Goal: Find contact information: Find contact information

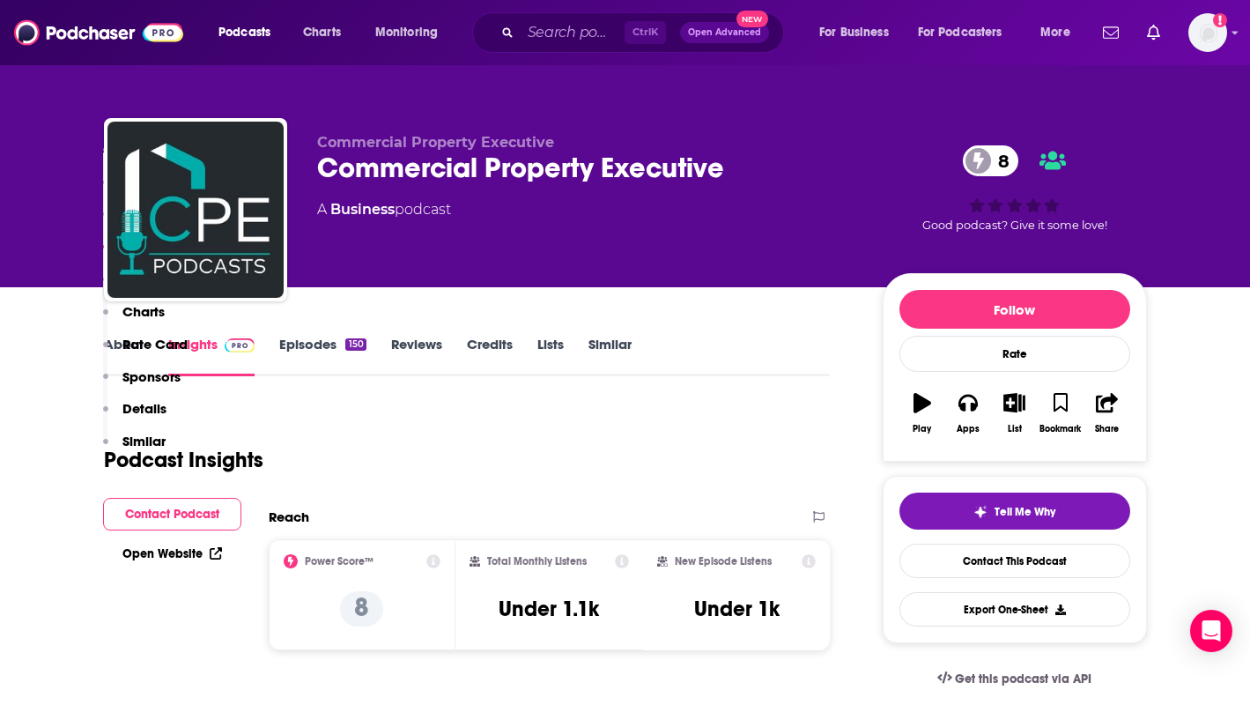
scroll to position [1528, 0]
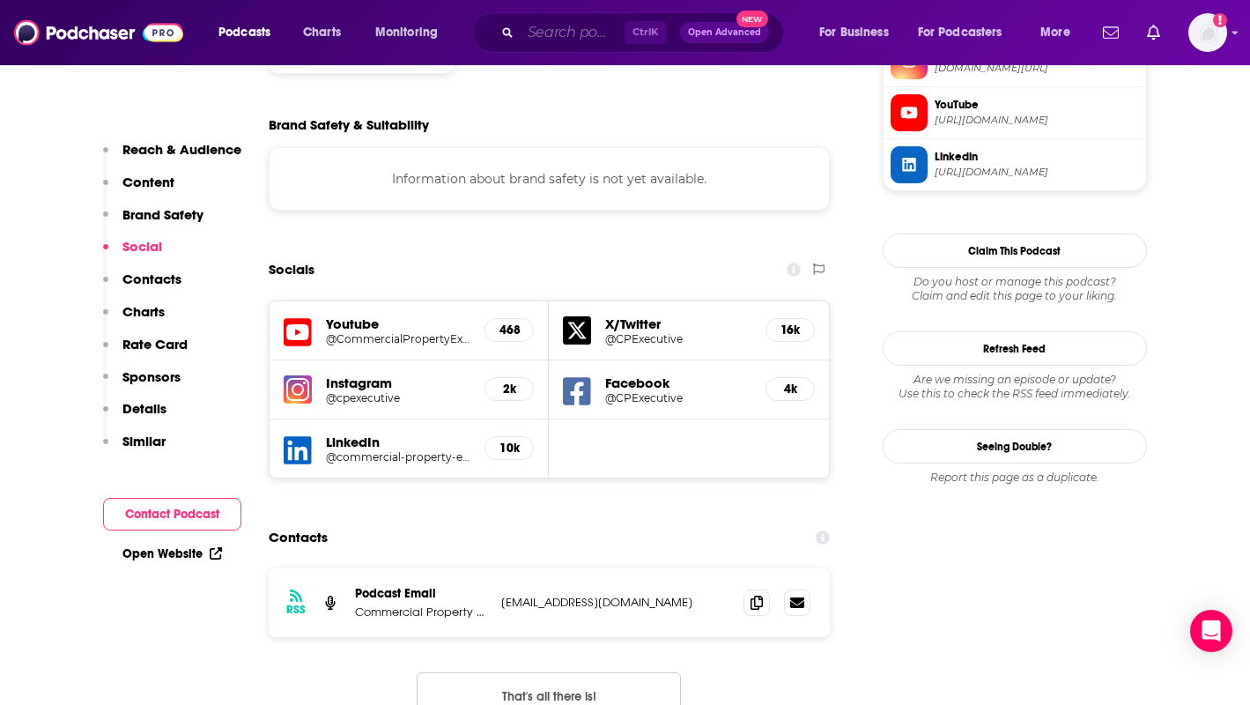
click at [561, 39] on input "Search podcasts, credits, & more..." at bounding box center [573, 33] width 104 height 28
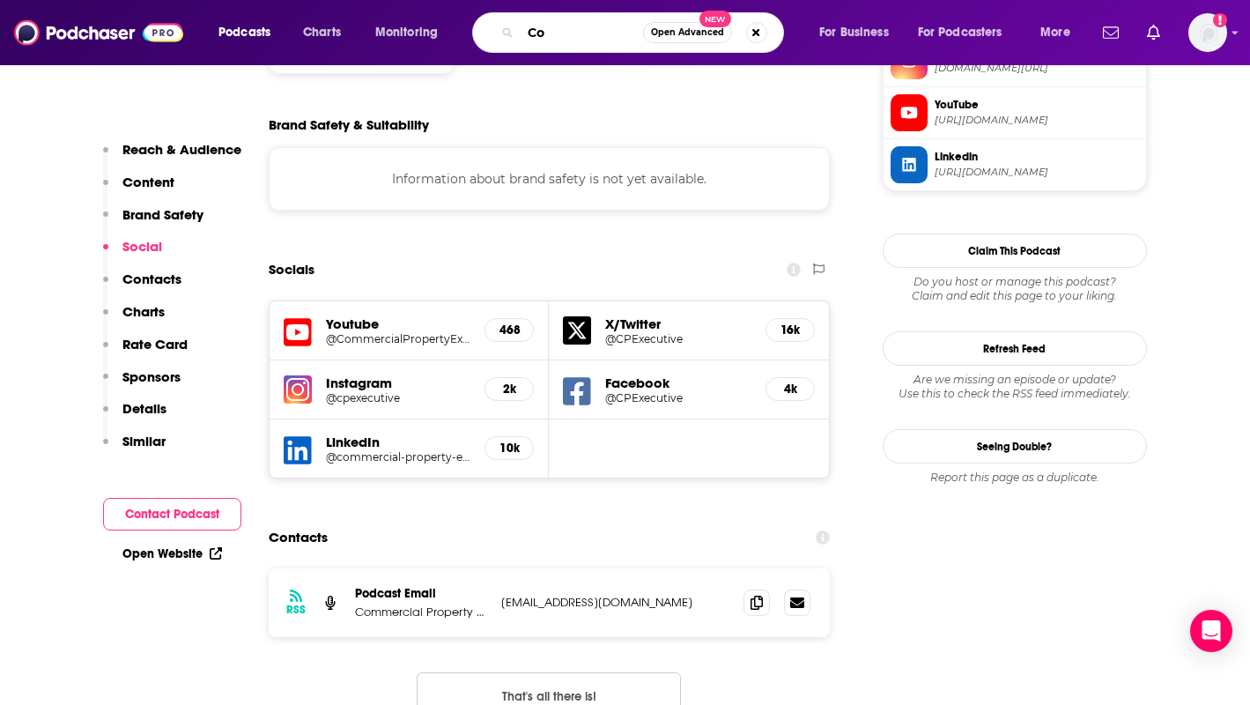
type input "C"
type input "fCC"
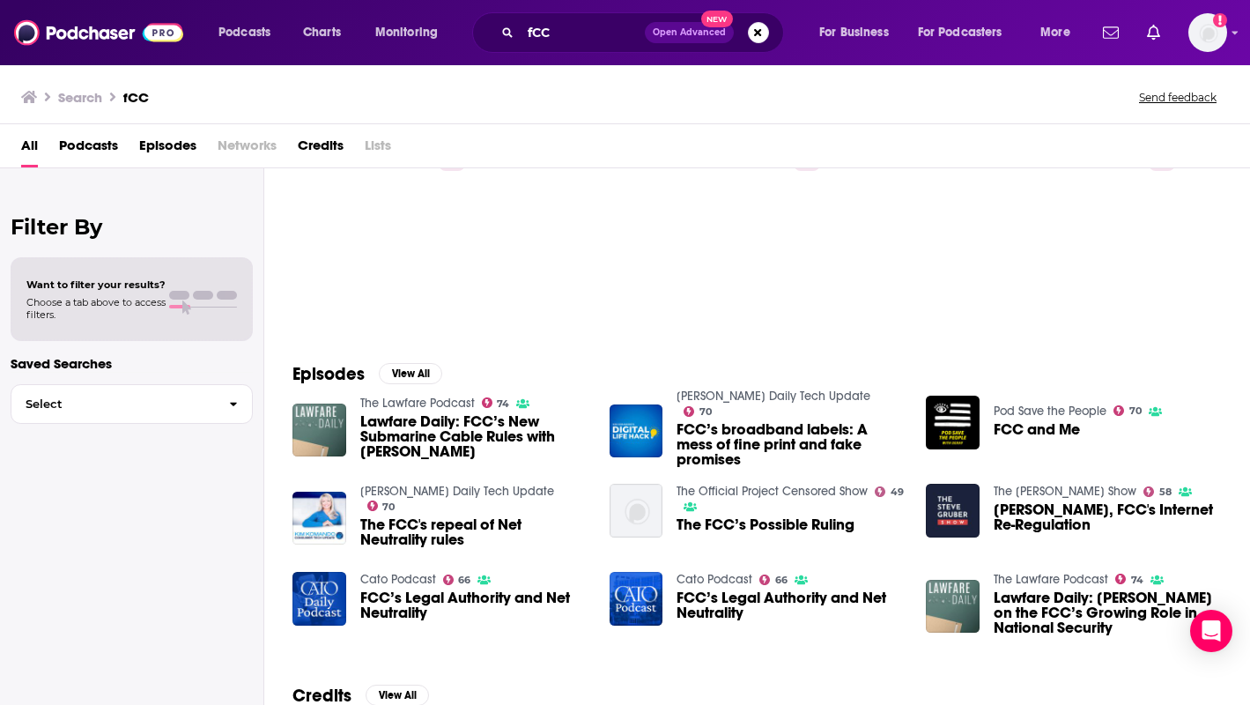
scroll to position [100, 0]
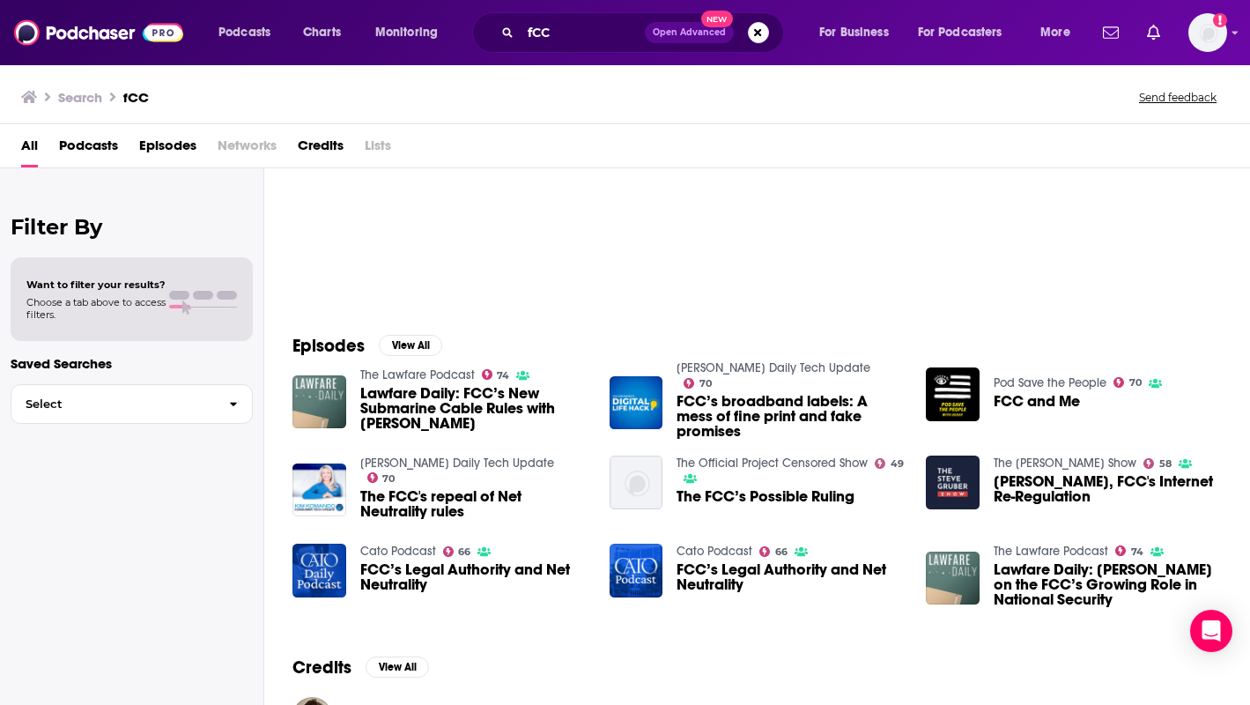
click at [390, 489] on span "The FCC's repeal of Net Neutrality rules" at bounding box center [474, 504] width 228 height 30
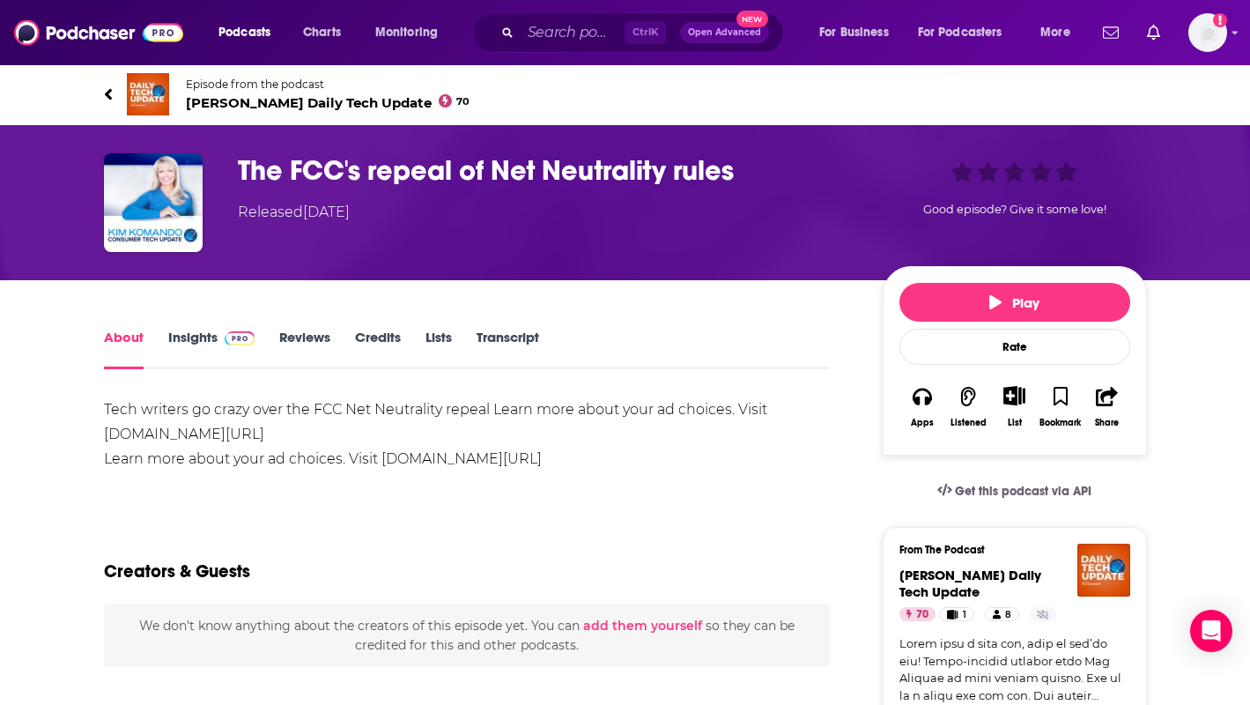
click at [270, 101] on span "[PERSON_NAME] Daily Tech Update 70" at bounding box center [328, 102] width 285 height 17
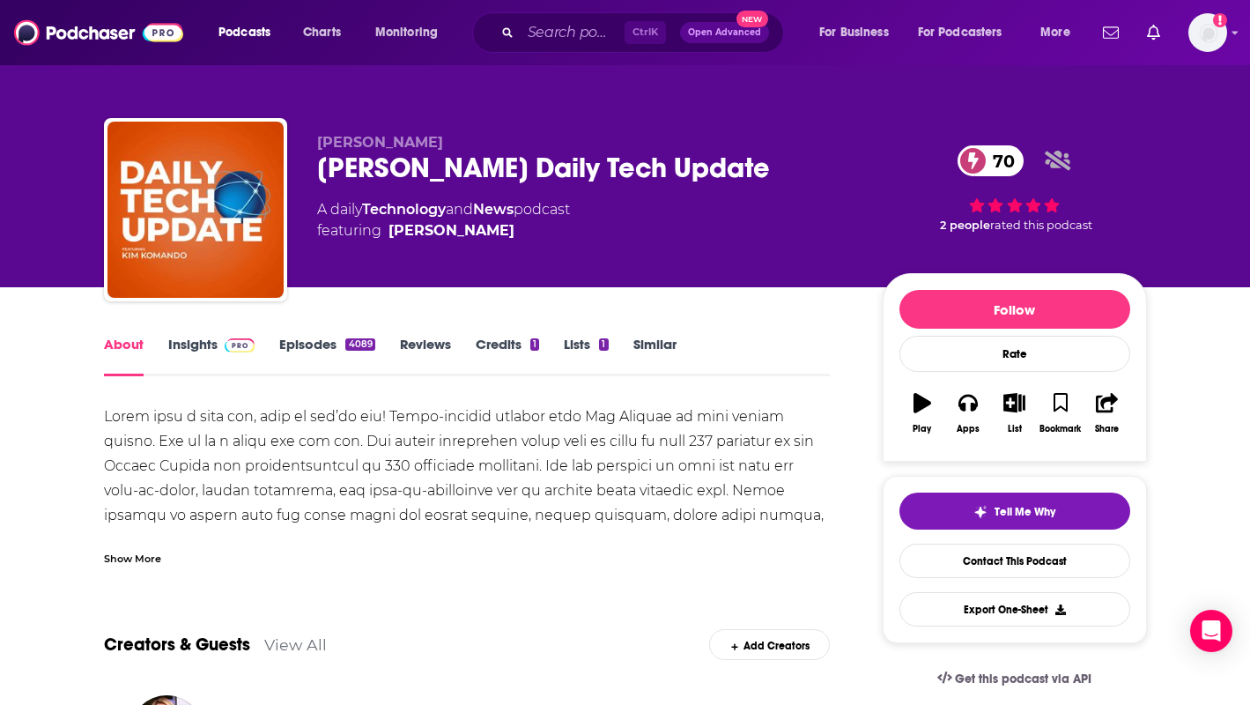
click at [311, 344] on link "Episodes 4089" at bounding box center [326, 356] width 95 height 41
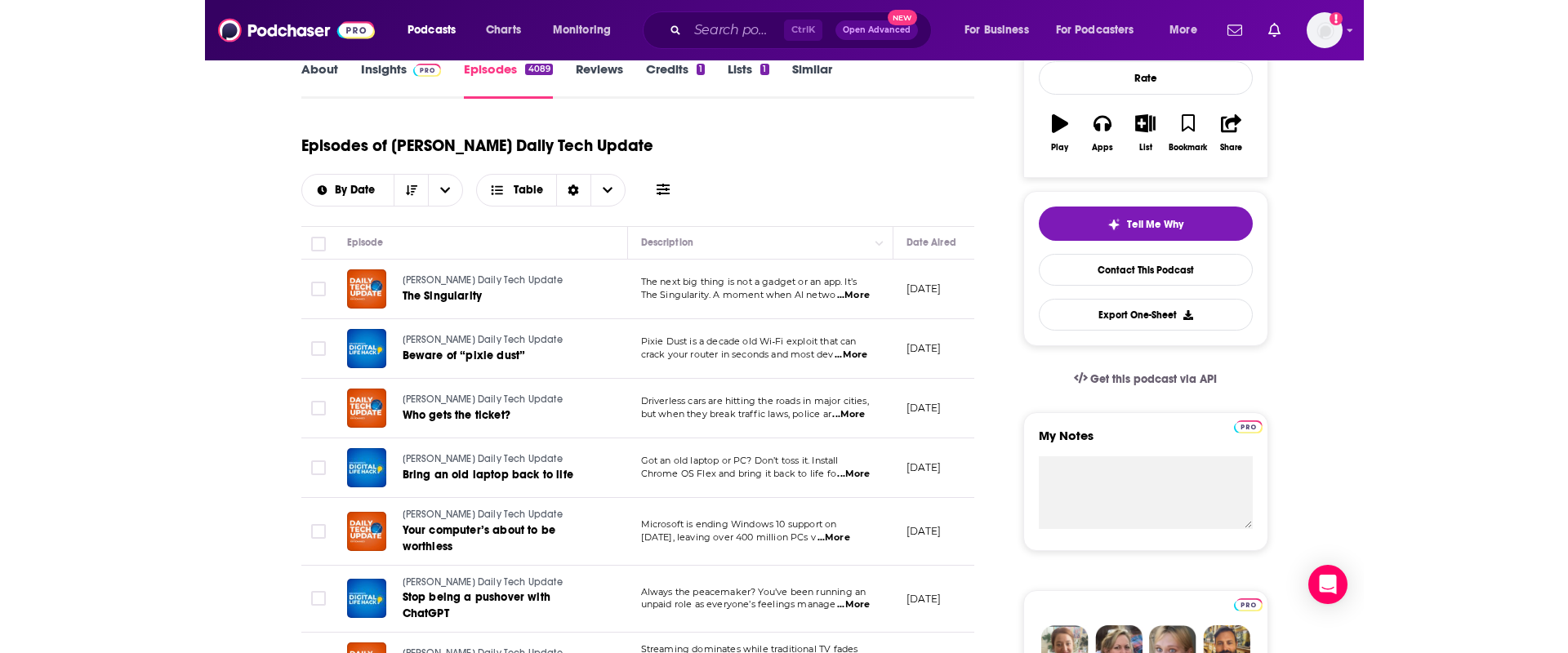
scroll to position [214, 0]
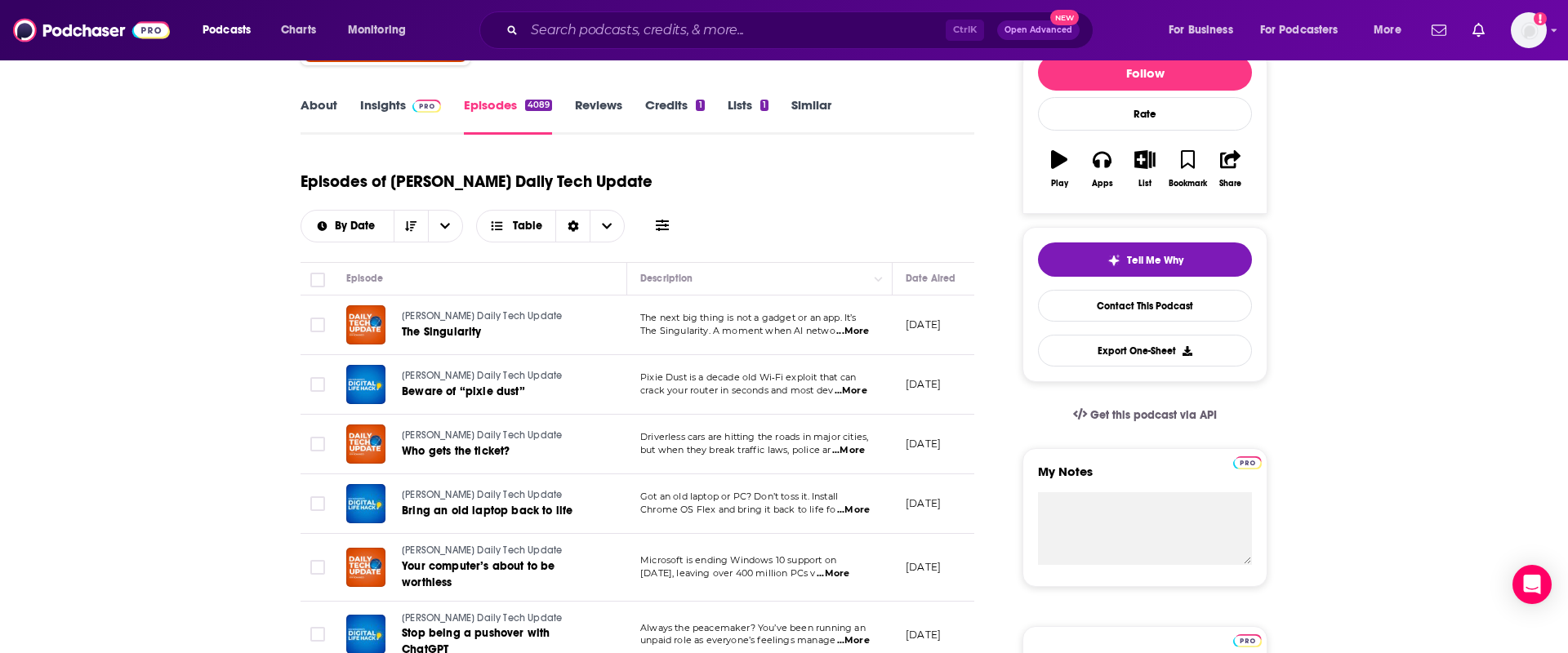
click at [927, 328] on p "[DATE]" at bounding box center [923, 324] width 35 height 14
click at [941, 329] on p "[DATE]" at bounding box center [923, 324] width 35 height 14
click at [454, 326] on span "The Singularity" at bounding box center [441, 332] width 80 height 14
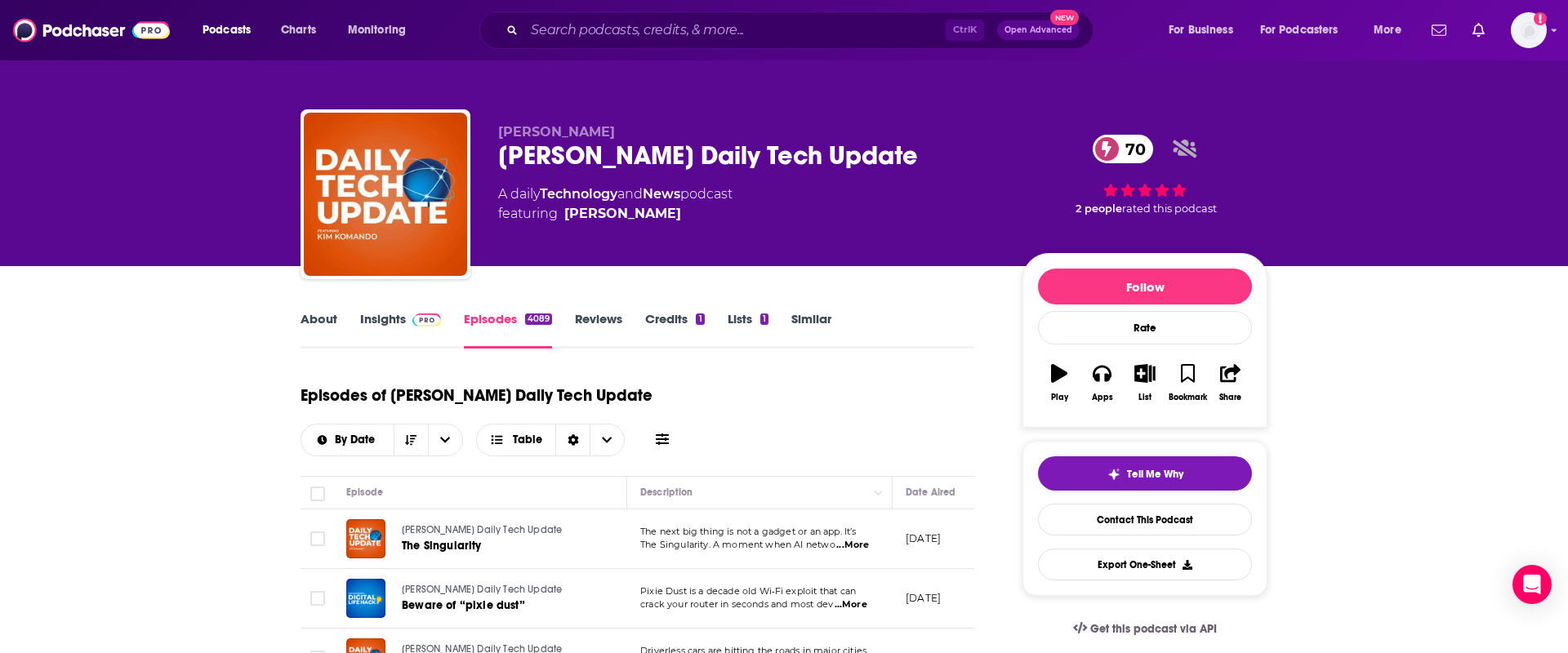
click at [318, 319] on link "About" at bounding box center [319, 330] width 37 height 38
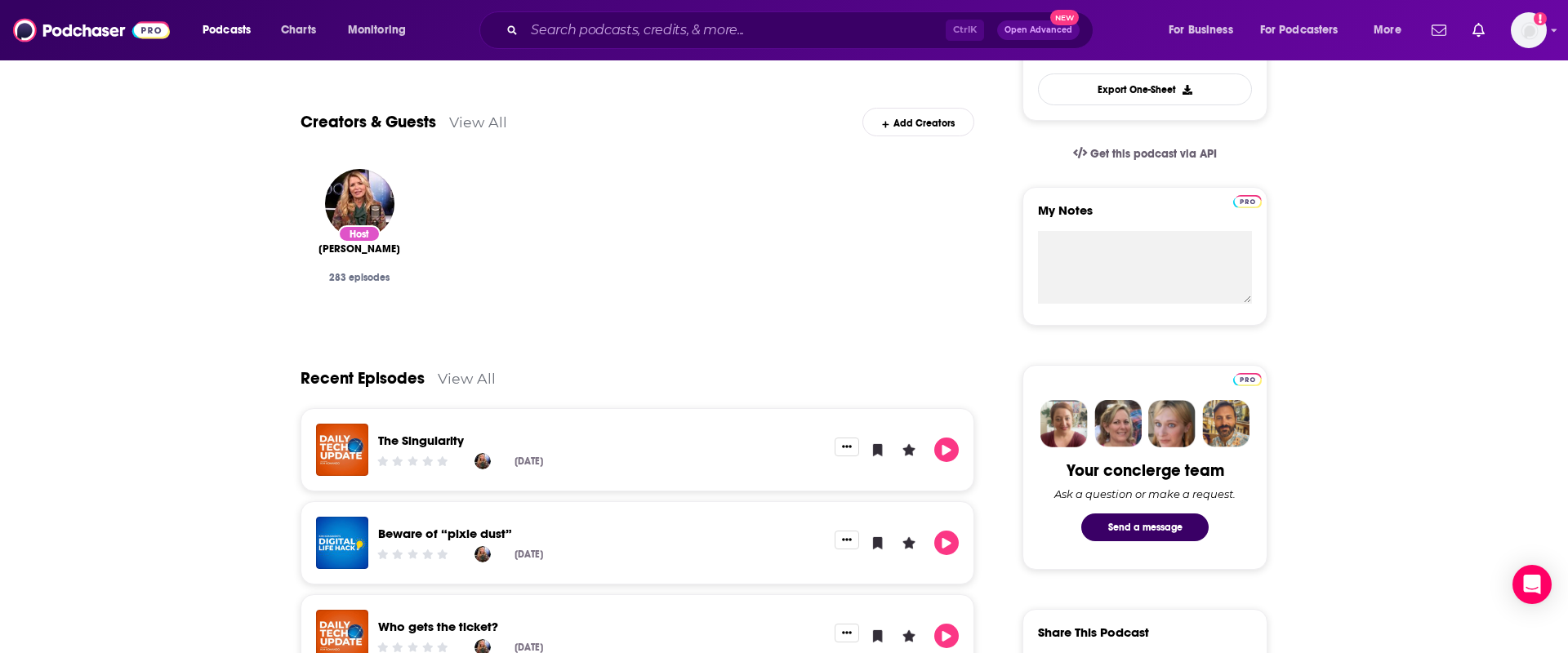
scroll to position [58, 0]
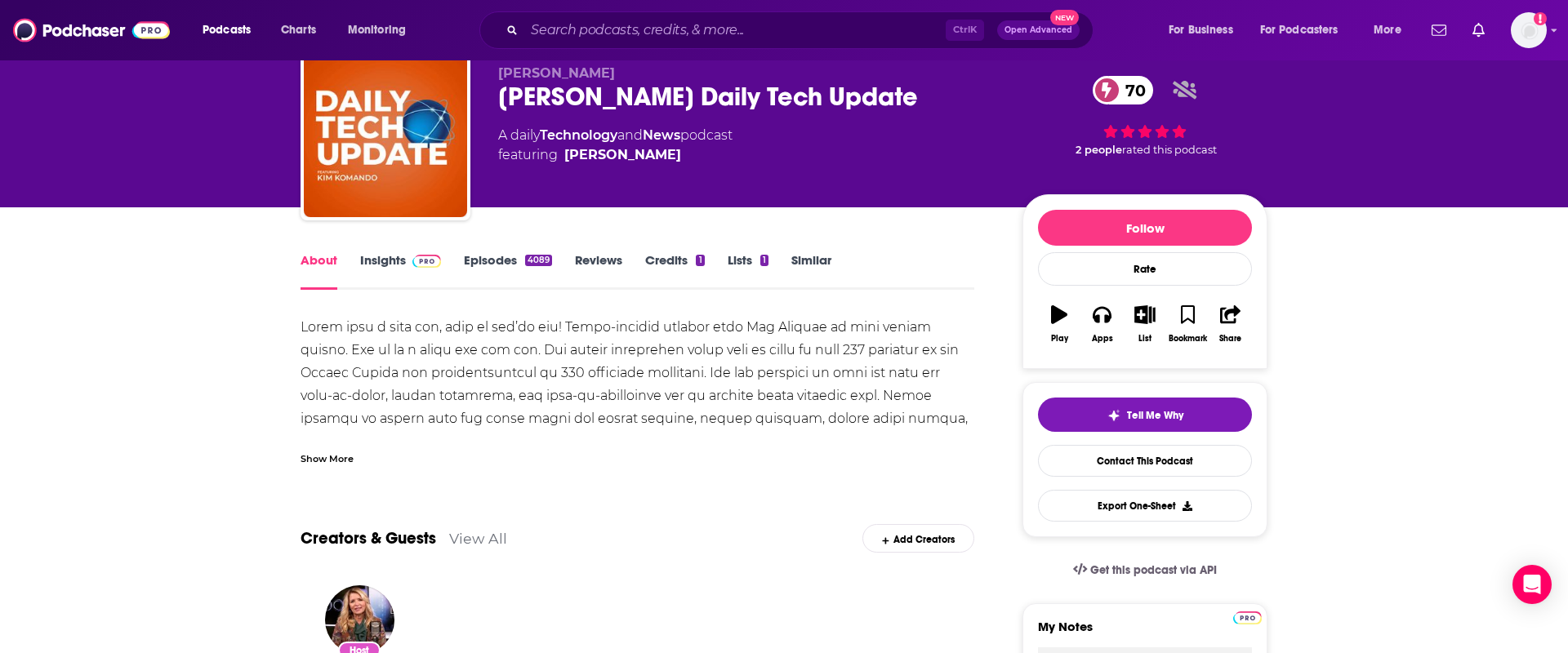
click at [321, 455] on div "Show More" at bounding box center [326, 457] width 53 height 16
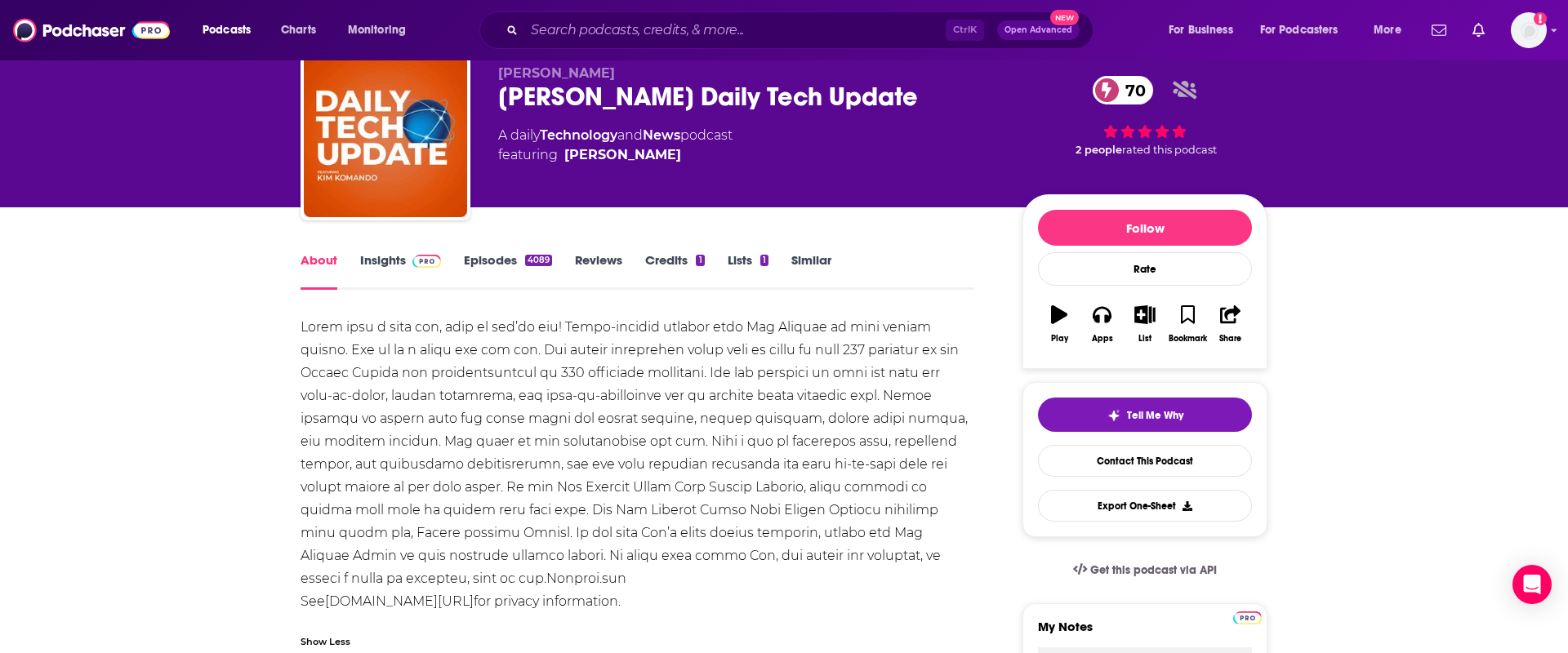
click at [505, 257] on link "Episodes 4089" at bounding box center [507, 270] width 88 height 38
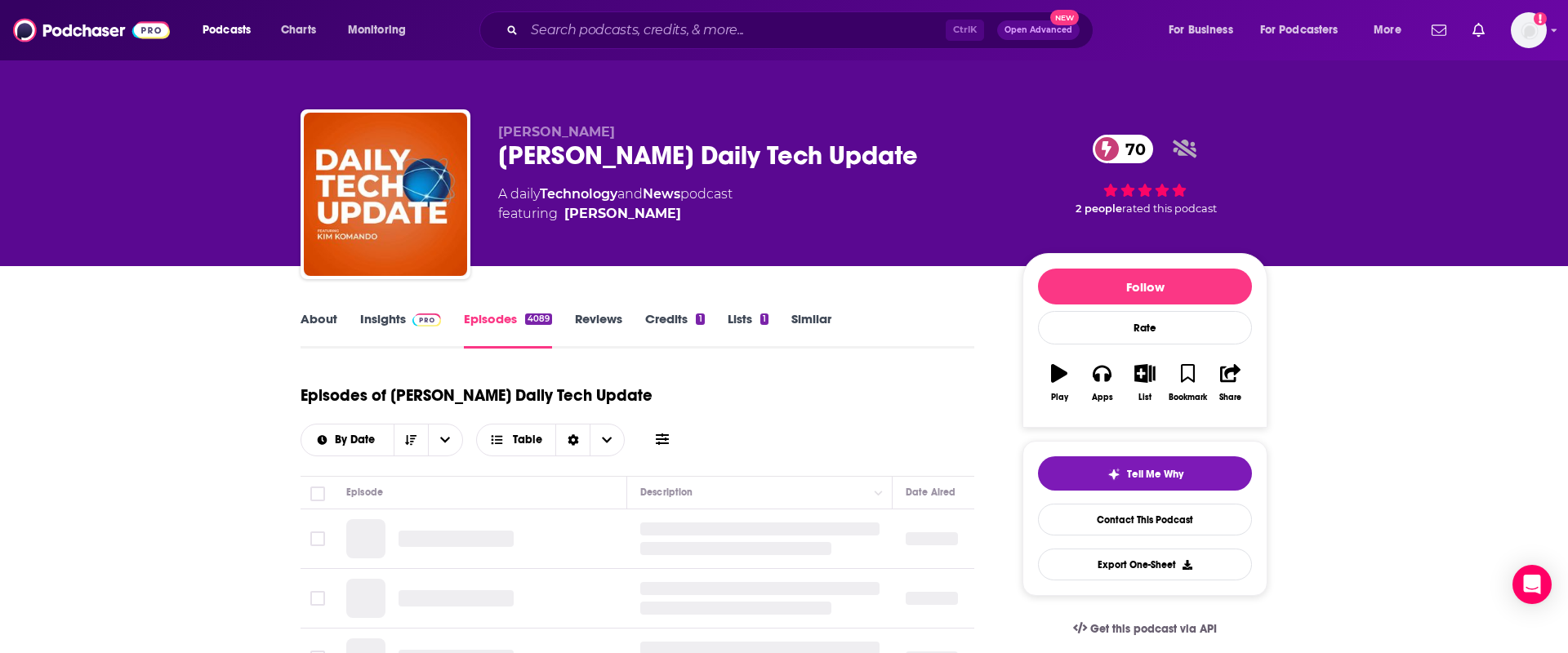
click at [402, 318] on link "Insights" at bounding box center [400, 330] width 81 height 38
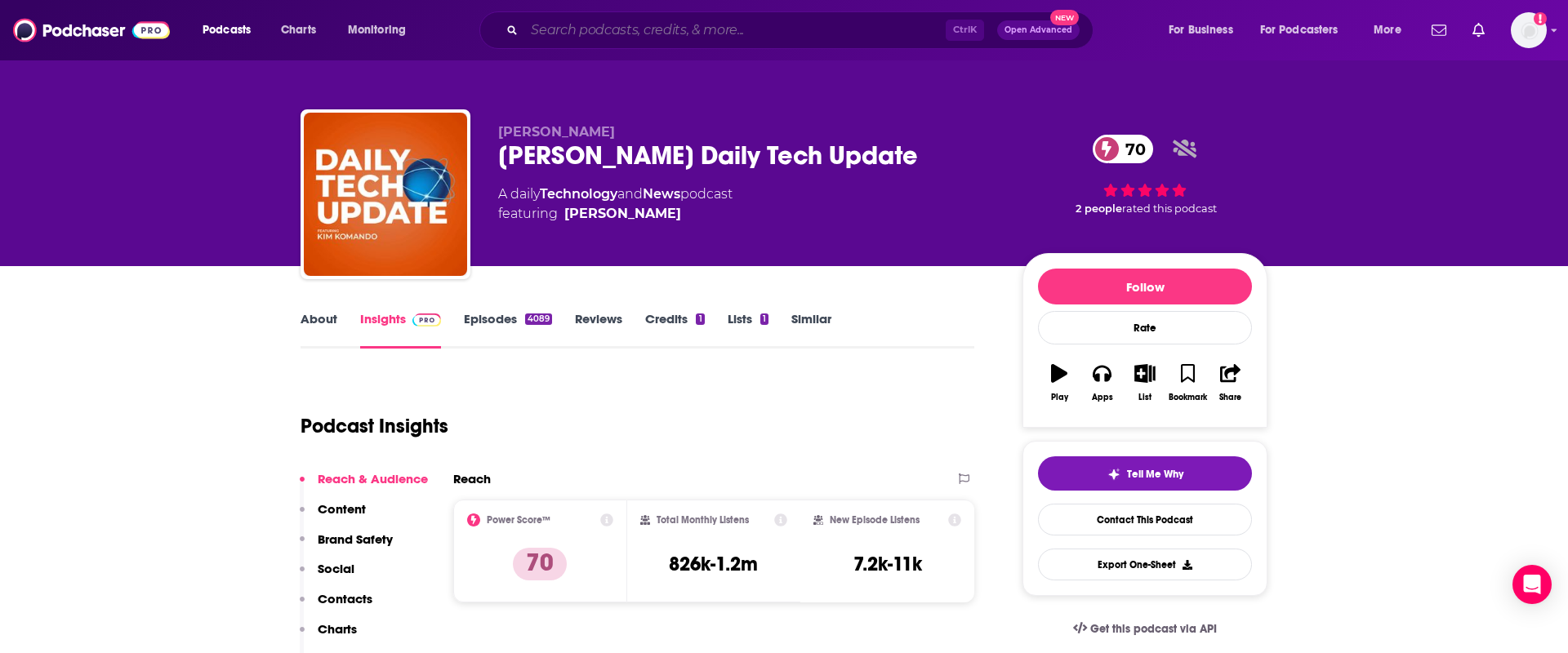
click at [612, 32] on input "Search podcasts, credits, & more..." at bounding box center [735, 31] width 422 height 26
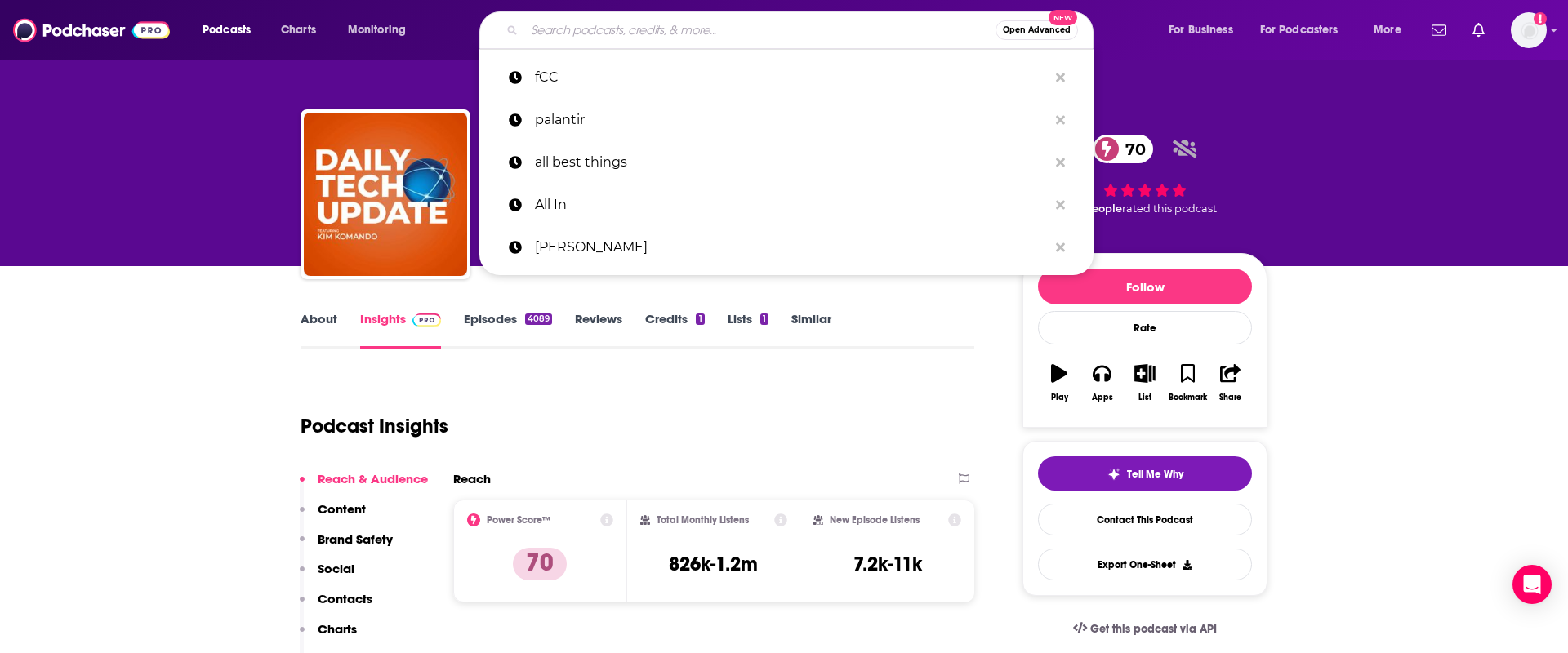
click at [1044, 29] on span "Open Advanced" at bounding box center [1036, 30] width 68 height 8
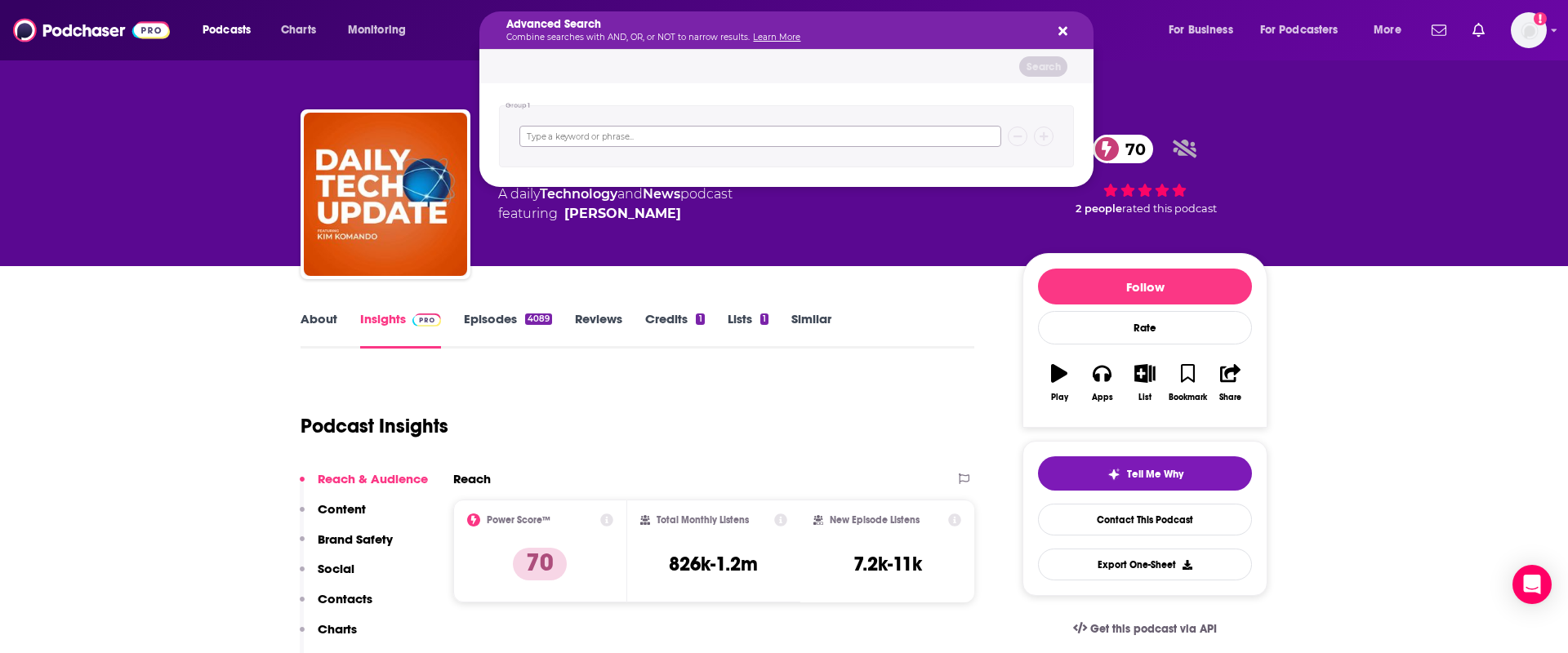
click at [584, 136] on input "Search podcasts, credits, & more..." at bounding box center [760, 136] width 482 height 21
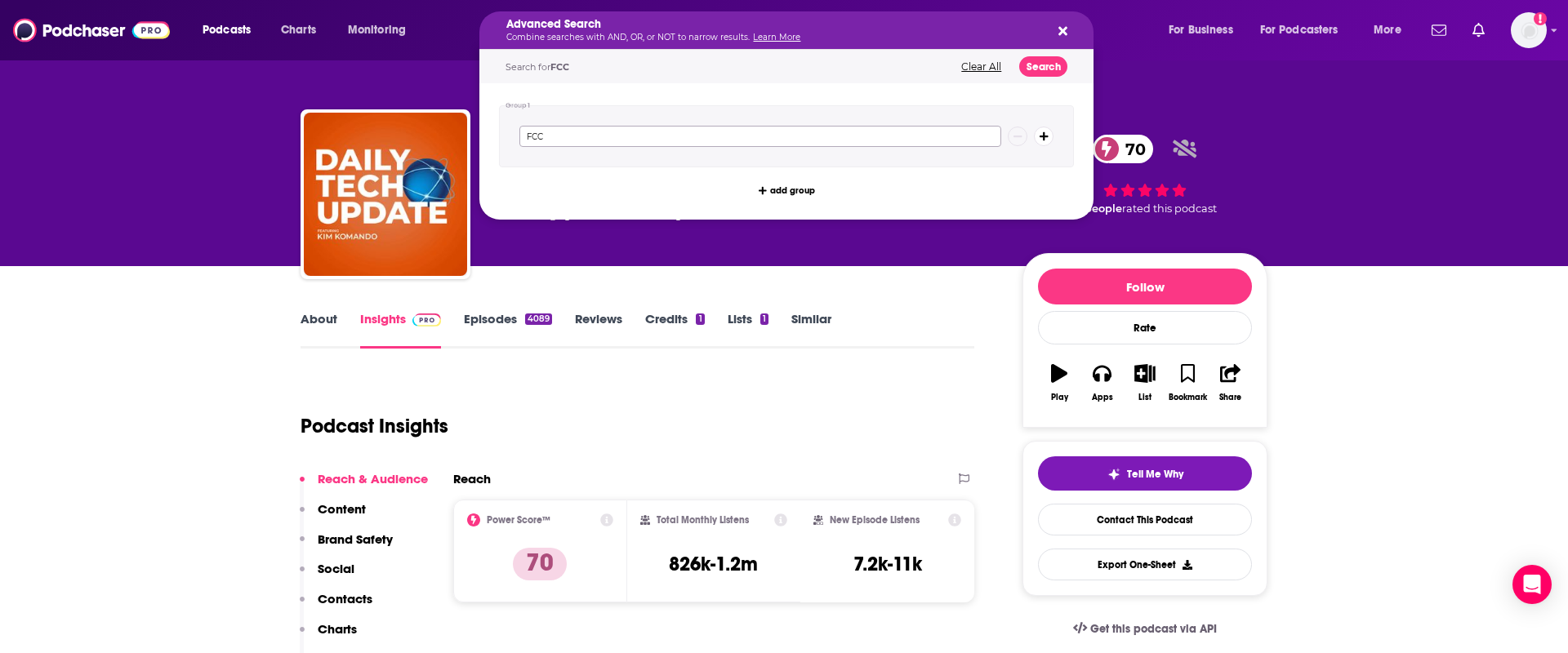
type input "FCC"
click at [1040, 64] on button "Search" at bounding box center [1043, 67] width 48 height 20
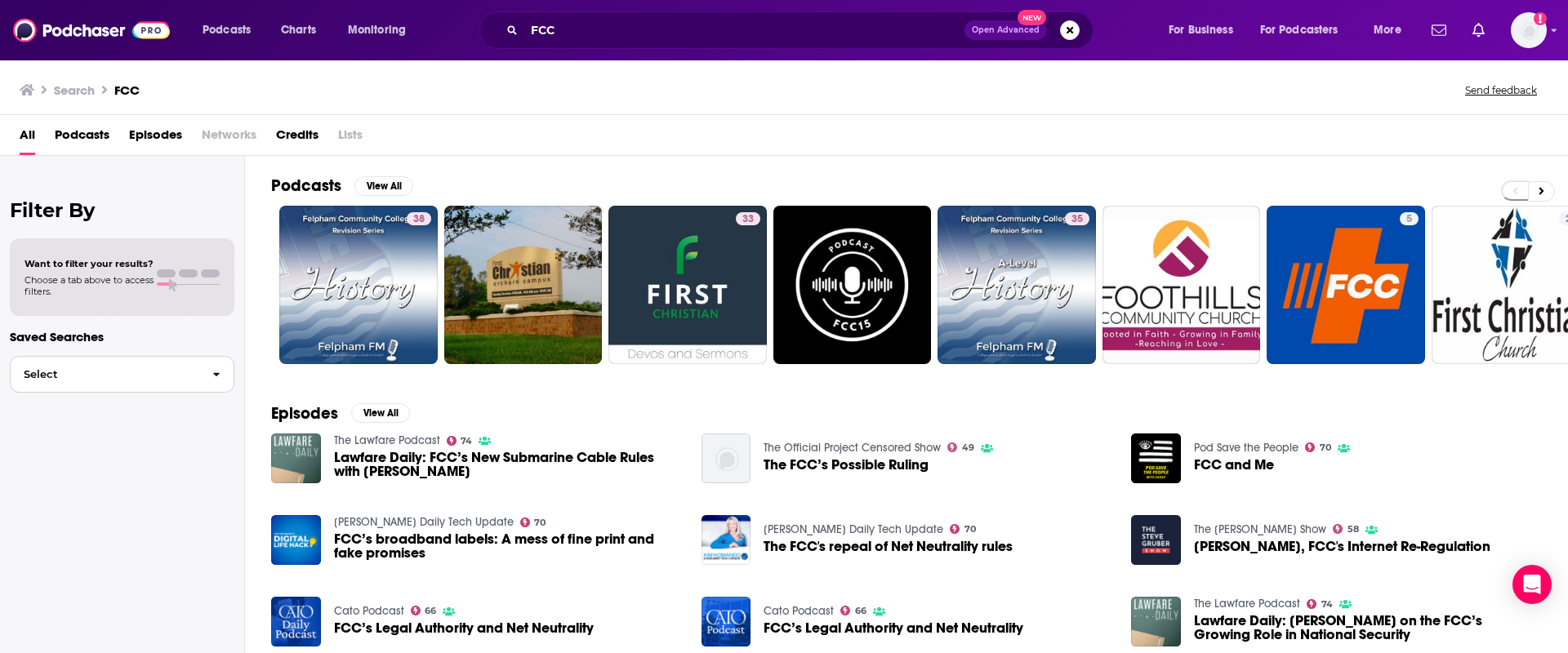
click at [173, 380] on span "Select" at bounding box center [105, 373] width 189 height 10
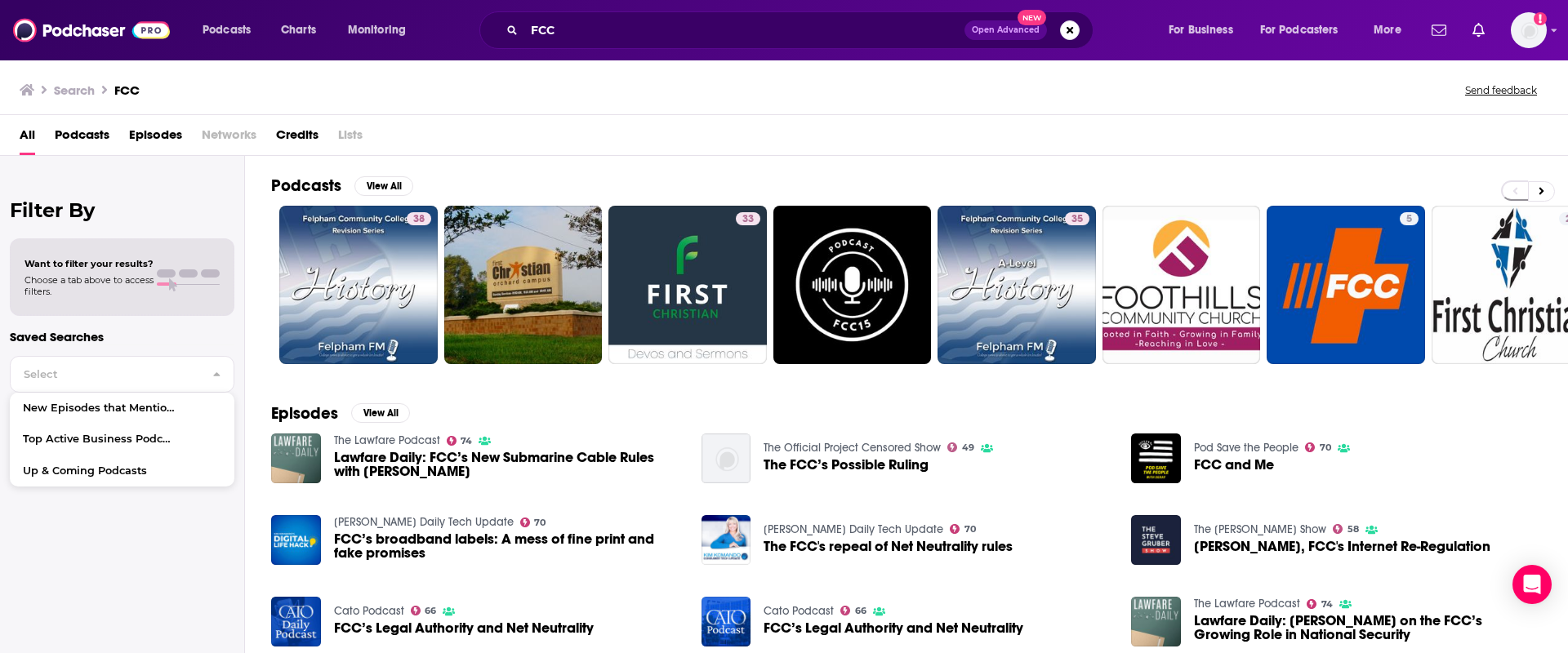
click at [97, 264] on span "Want to filter your results?" at bounding box center [88, 263] width 129 height 11
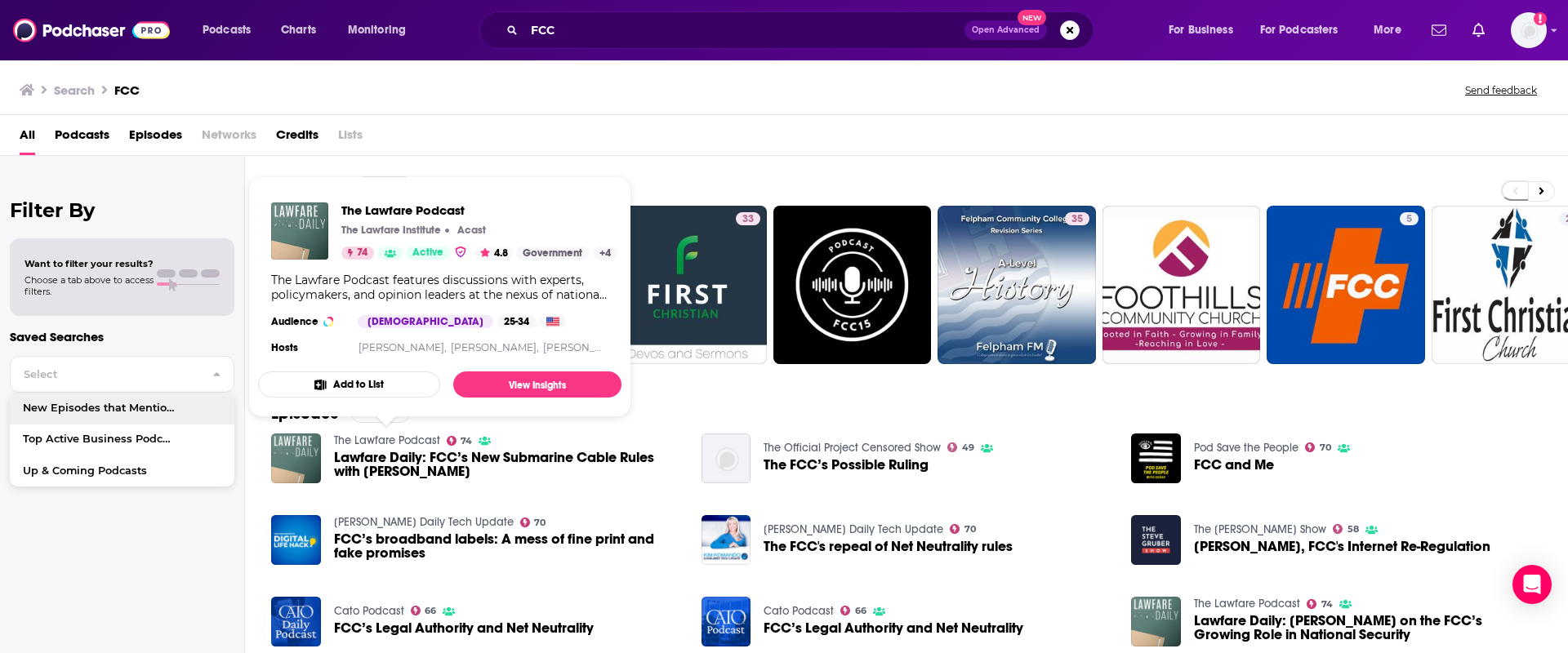
click at [371, 438] on link "The Lawfare Podcast" at bounding box center [386, 440] width 107 height 14
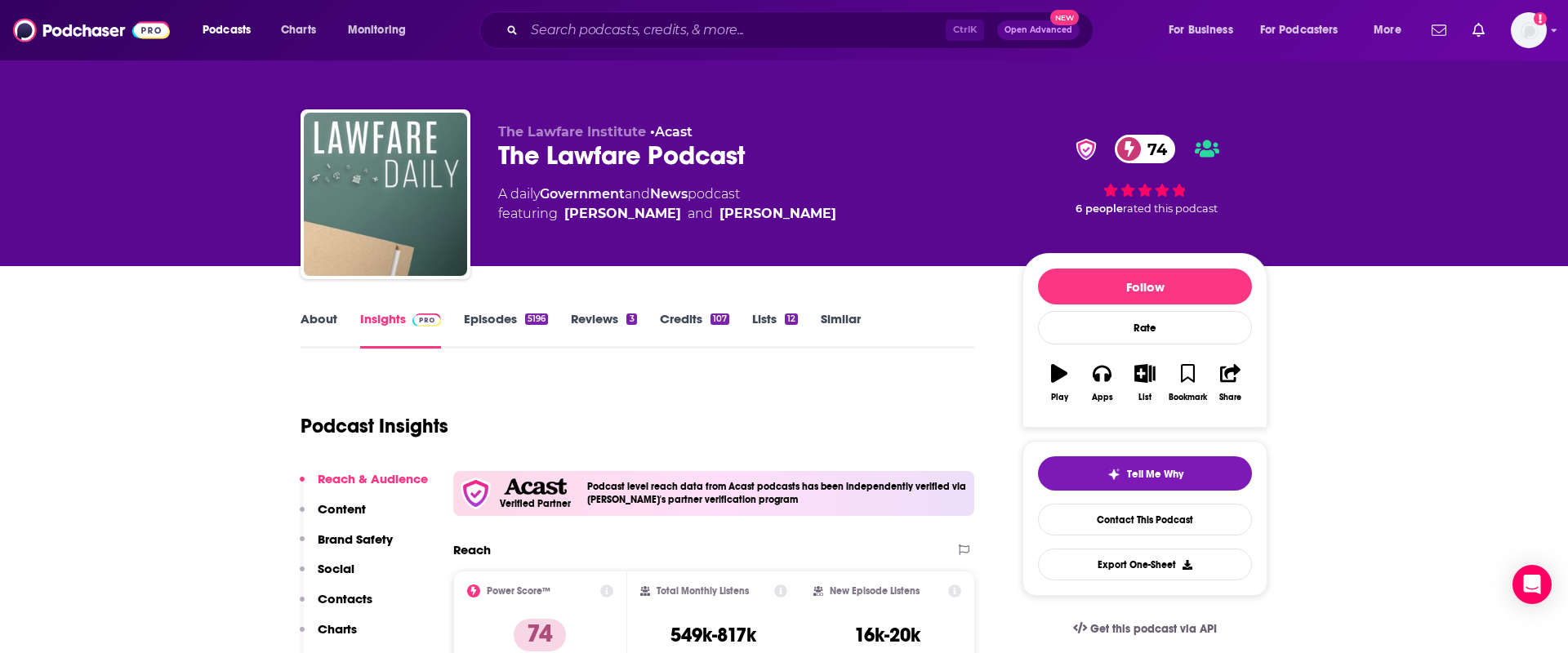
click at [478, 320] on link "Episodes 5196" at bounding box center [505, 330] width 84 height 38
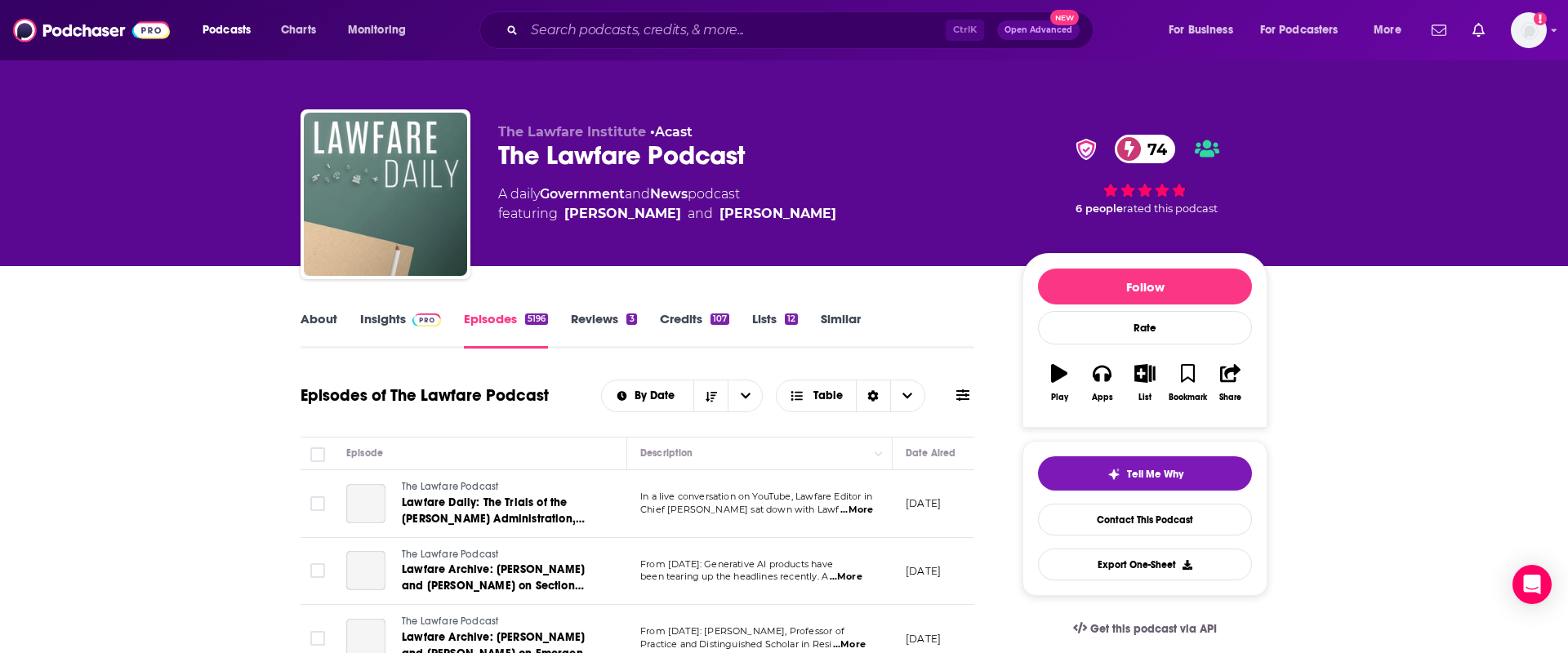
scroll to position [250, 0]
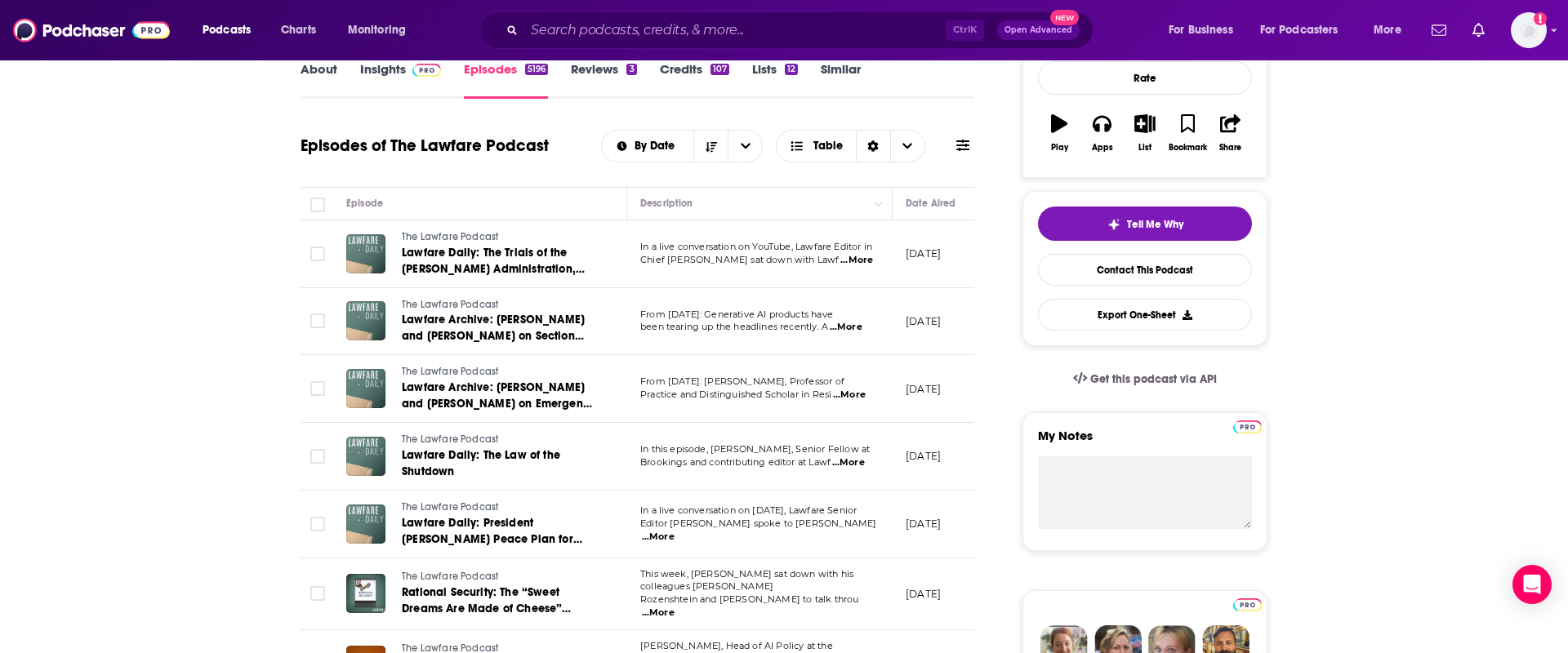
click at [855, 260] on span "...More" at bounding box center [856, 260] width 32 height 13
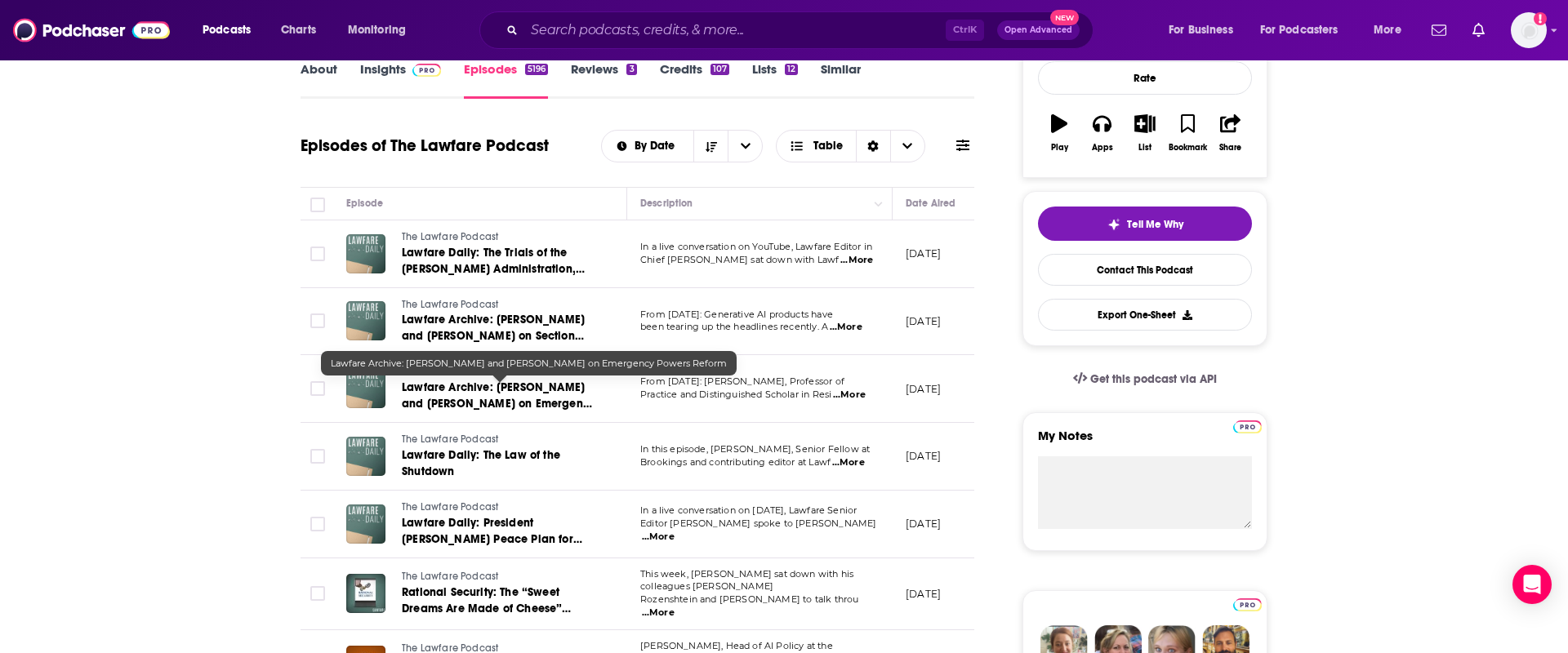
scroll to position [0, 0]
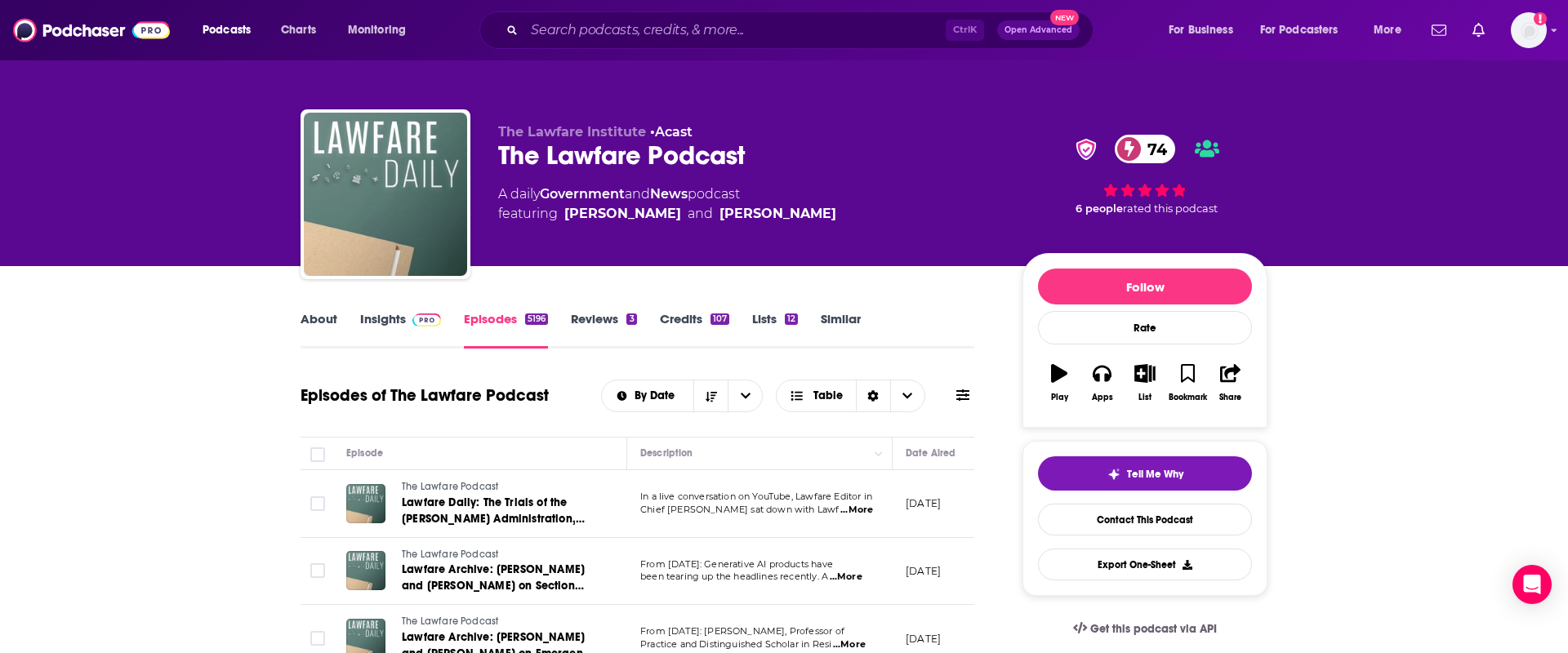
click at [324, 311] on link "About" at bounding box center [319, 330] width 37 height 38
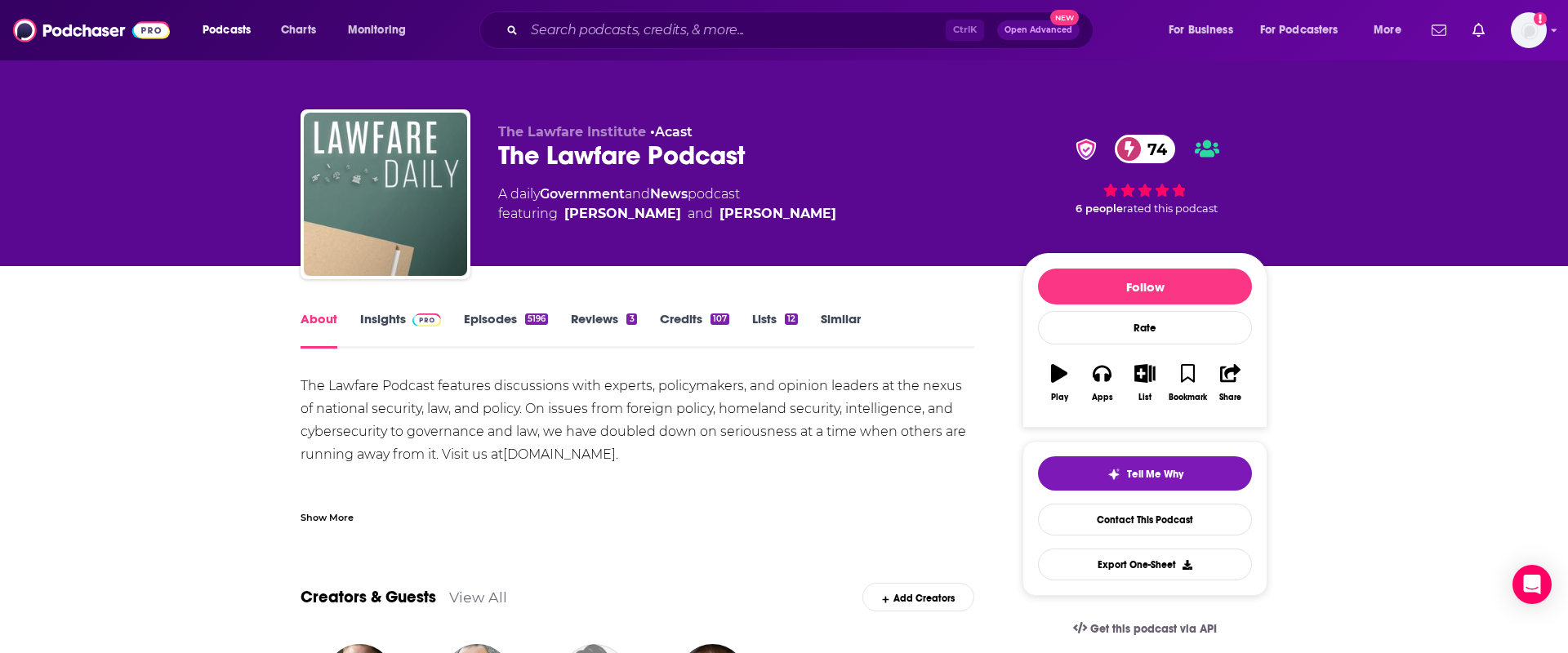
click at [492, 322] on link "Episodes 5196" at bounding box center [505, 330] width 84 height 38
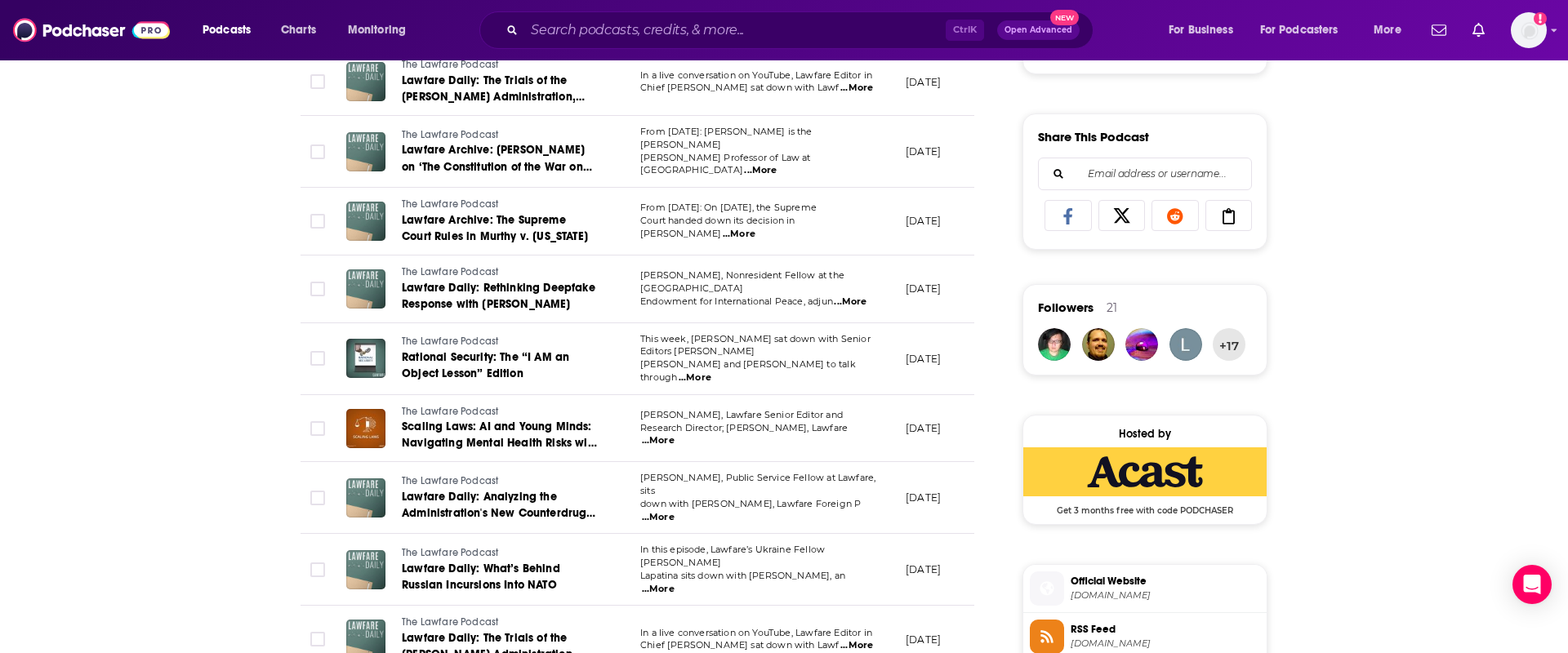
scroll to position [998, 0]
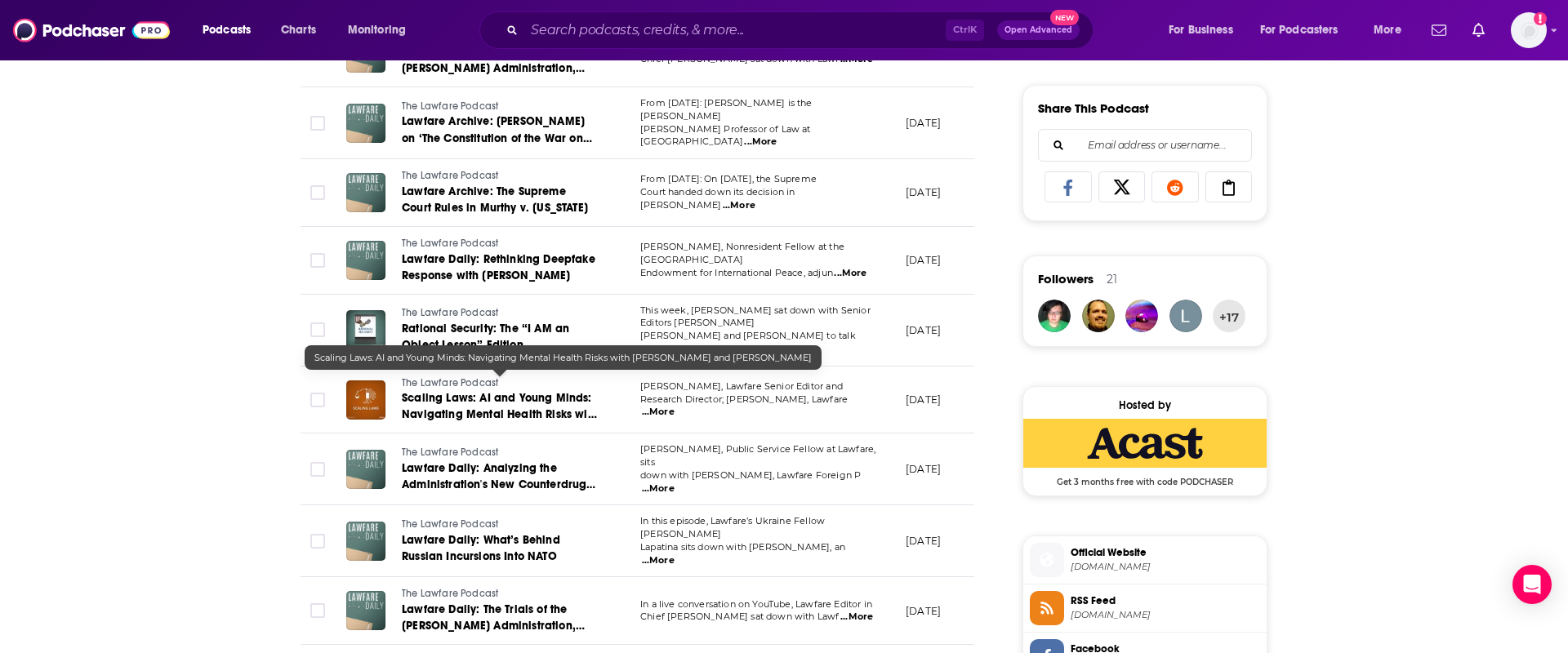
click at [585, 390] on link "Scaling Laws: AI and Young Minds: Navigating Mental Health Risks with [PERSON_N…" at bounding box center [499, 406] width 196 height 32
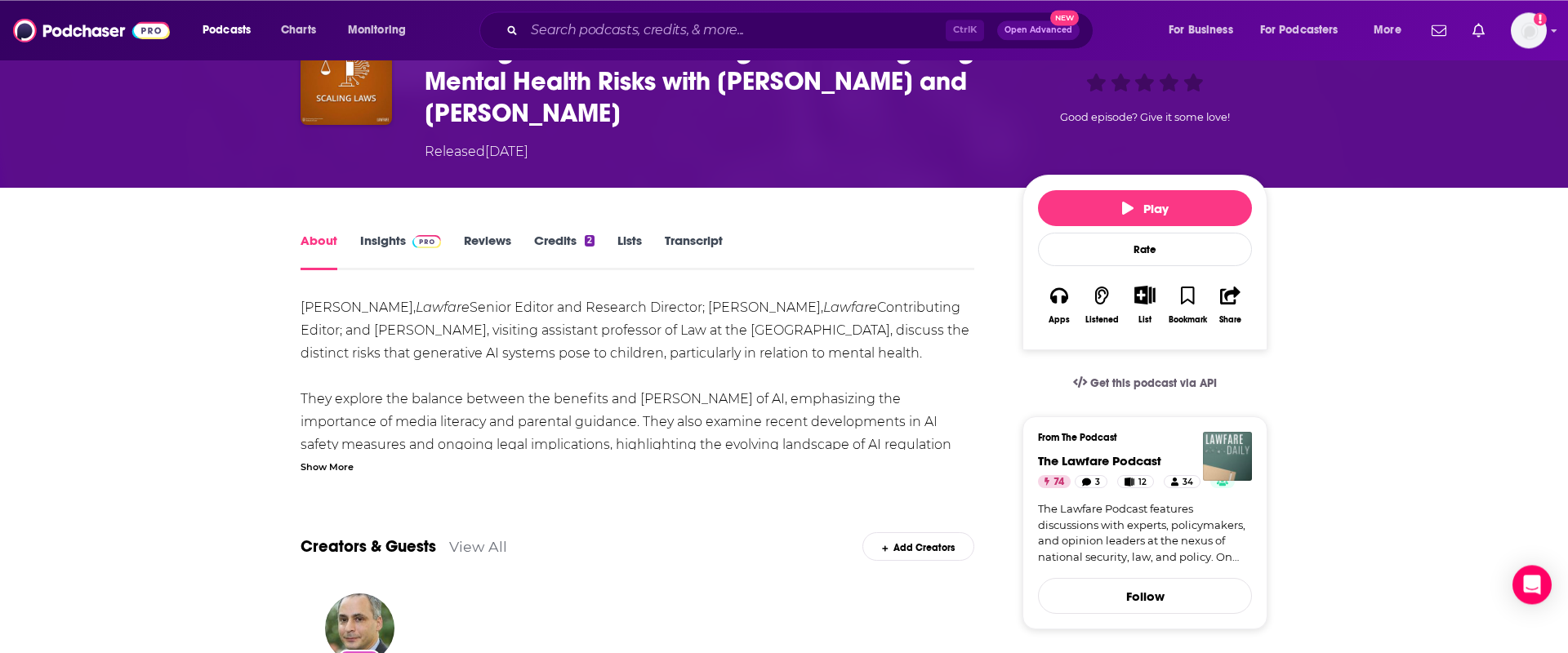
scroll to position [83, 0]
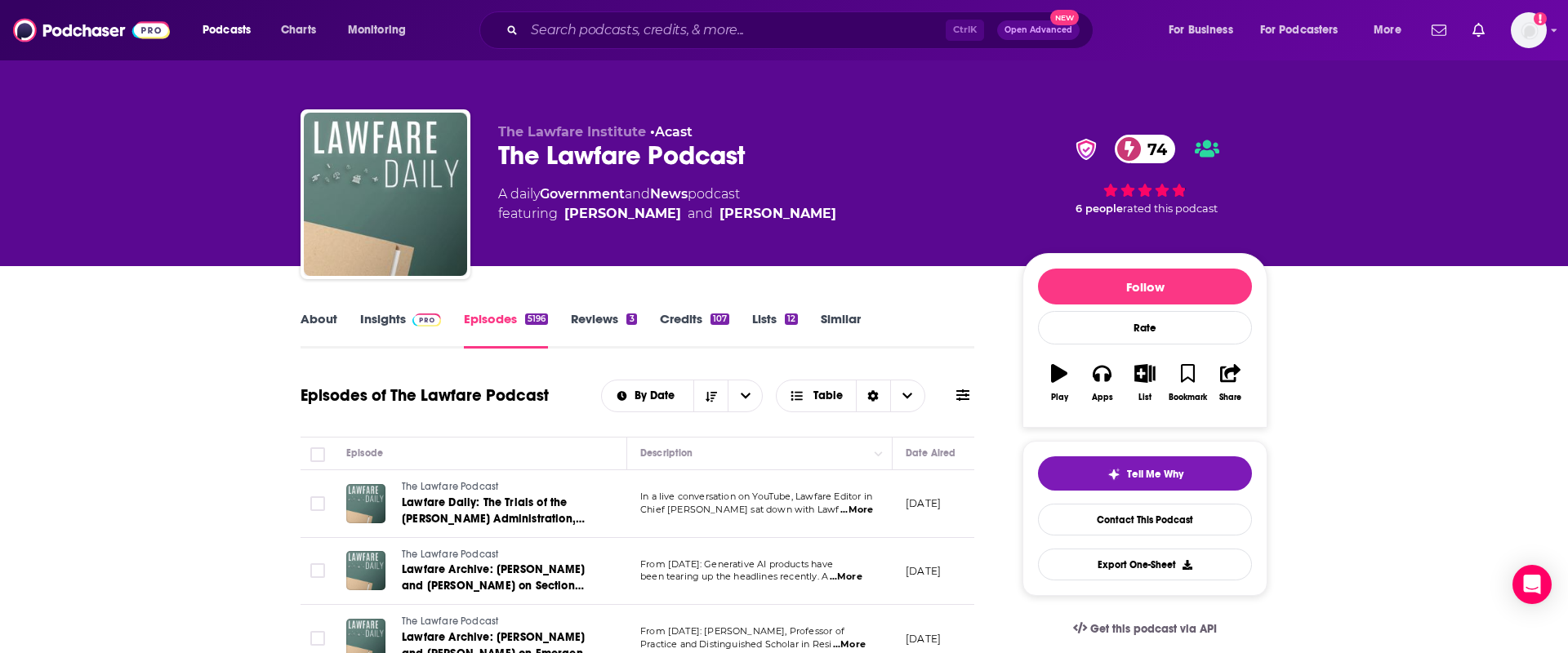
click at [320, 321] on link "About" at bounding box center [319, 330] width 37 height 38
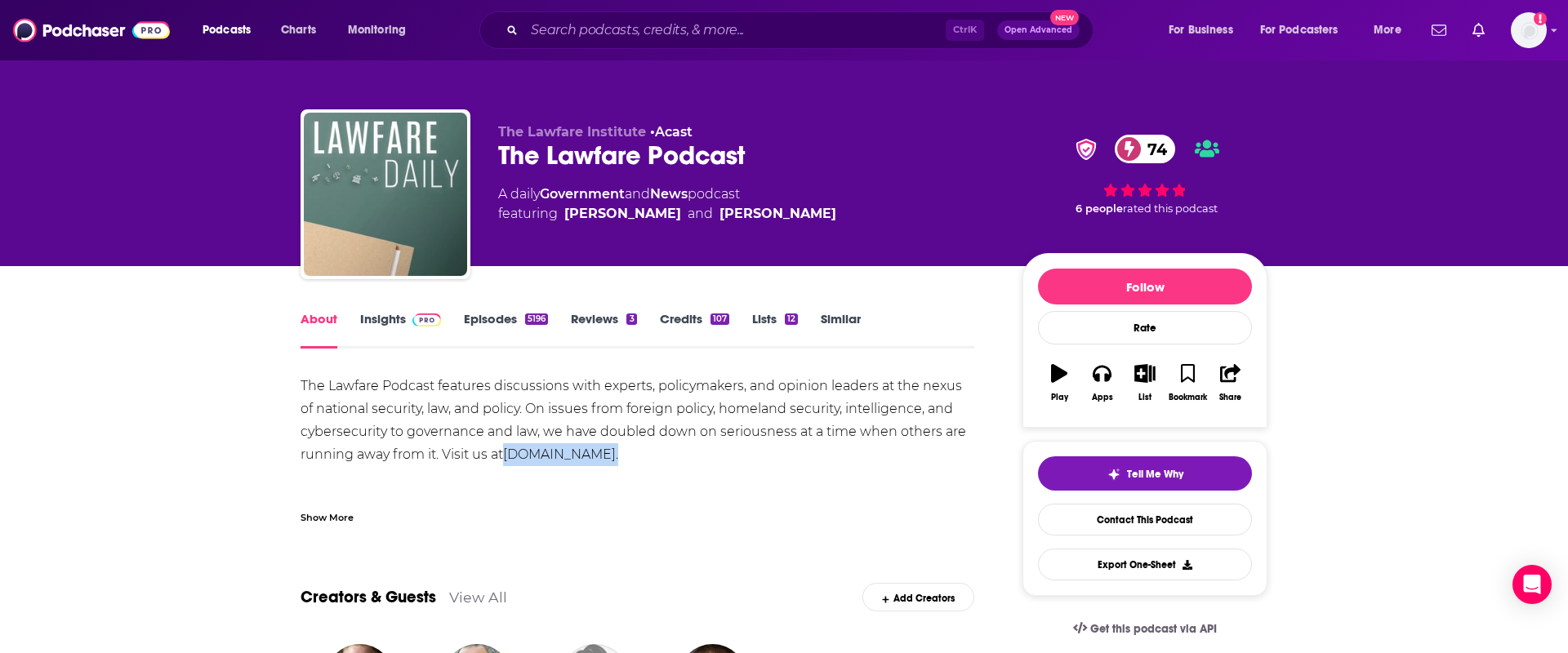
drag, startPoint x: 662, startPoint y: 458, endPoint x: 512, endPoint y: 451, distance: 150.2
click at [512, 451] on div "The Lawfare Podcast features discussions with experts, policymakers, and opinio…" at bounding box center [637, 465] width 674 height 182
copy div "[DOMAIN_NAME] ."
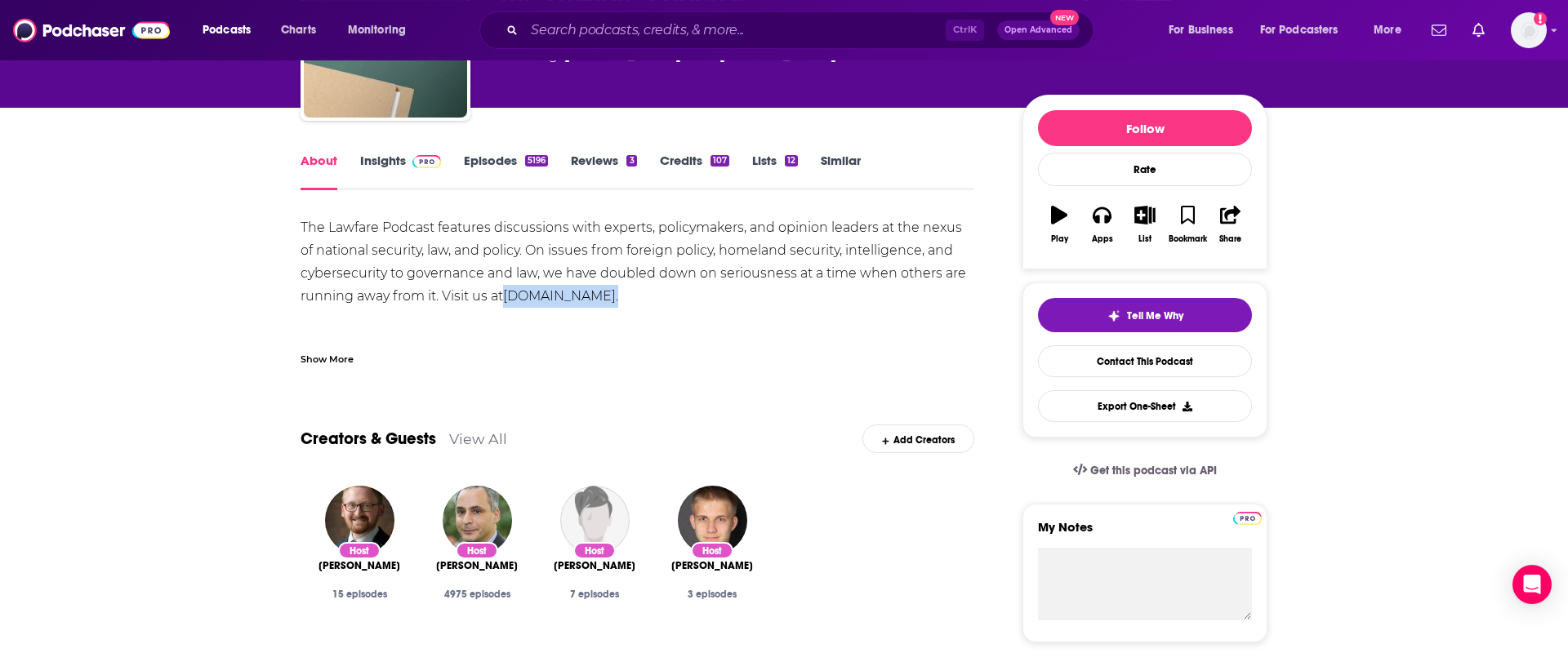
scroll to position [167, 0]
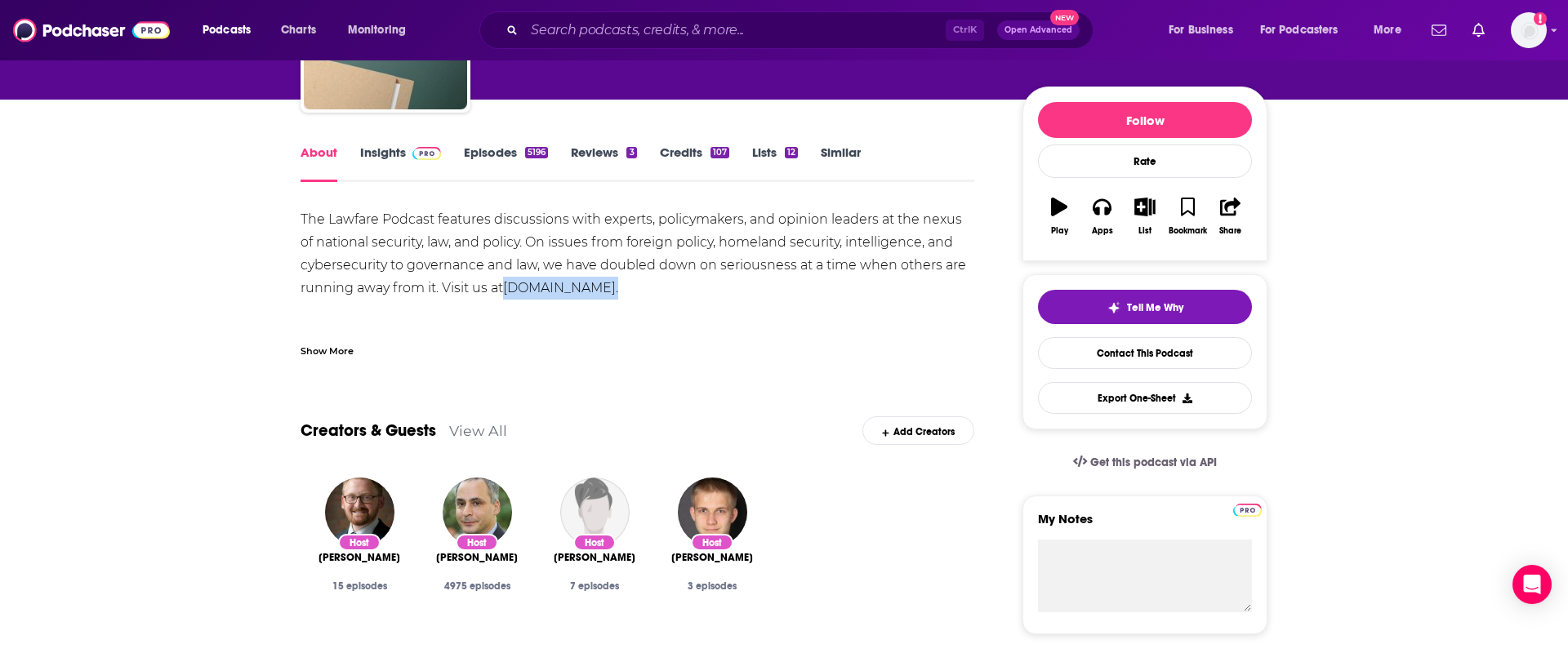
click at [481, 154] on link "Episodes 5196" at bounding box center [505, 163] width 84 height 38
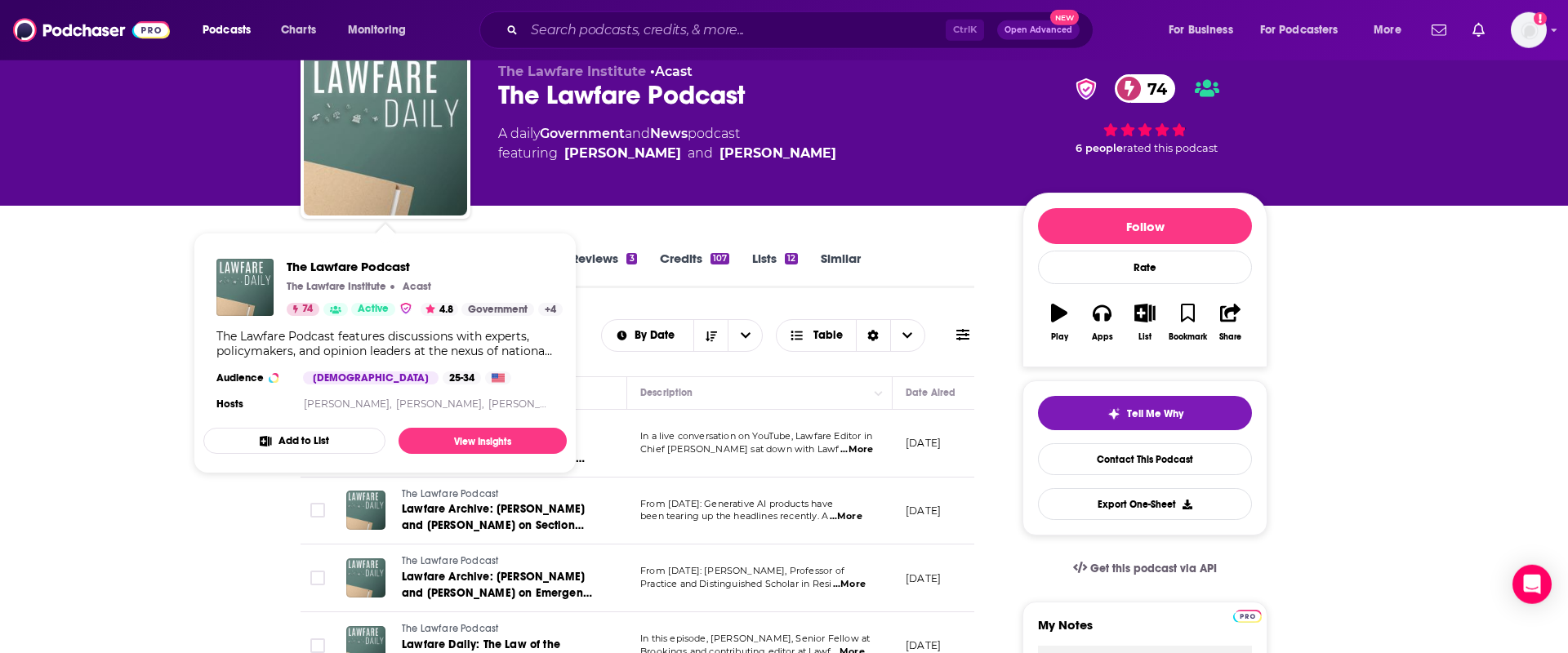
scroll to position [83, 0]
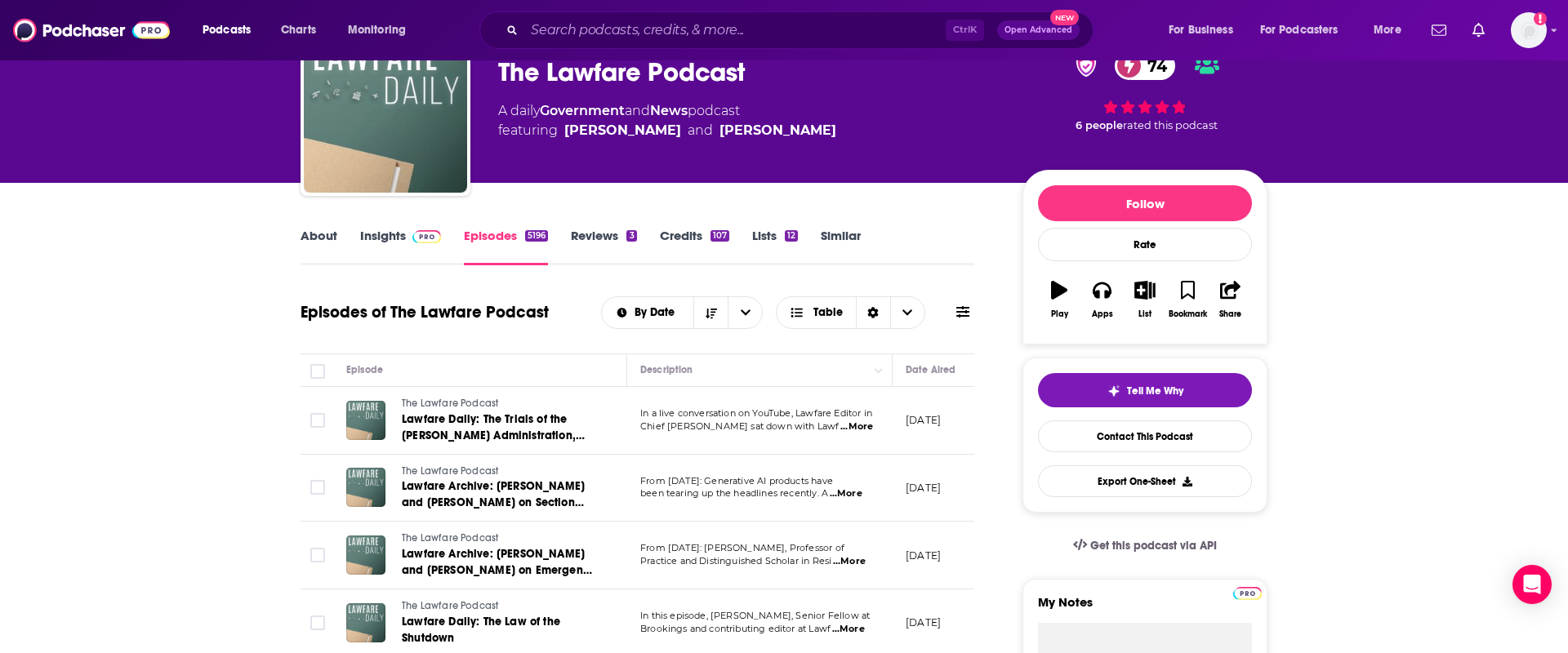
click at [379, 230] on link "Insights" at bounding box center [400, 246] width 81 height 38
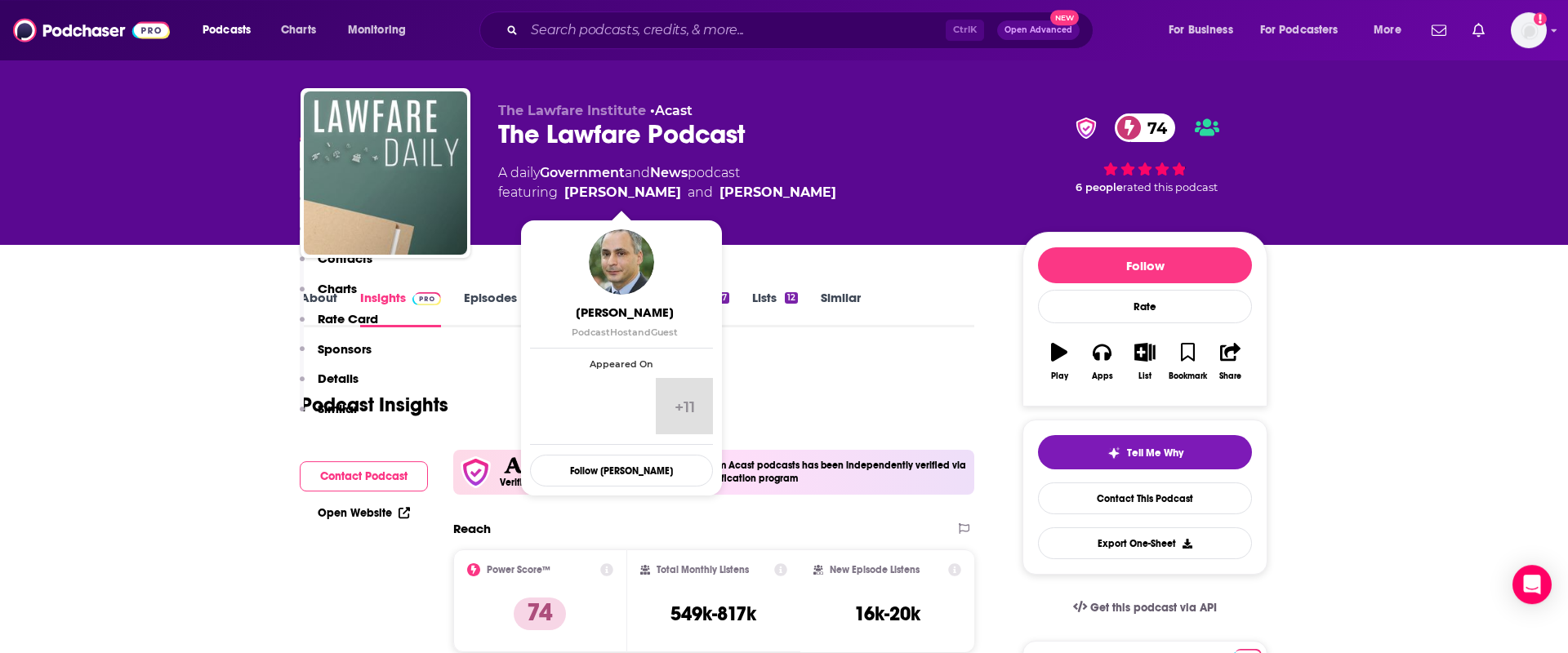
scroll to position [416, 0]
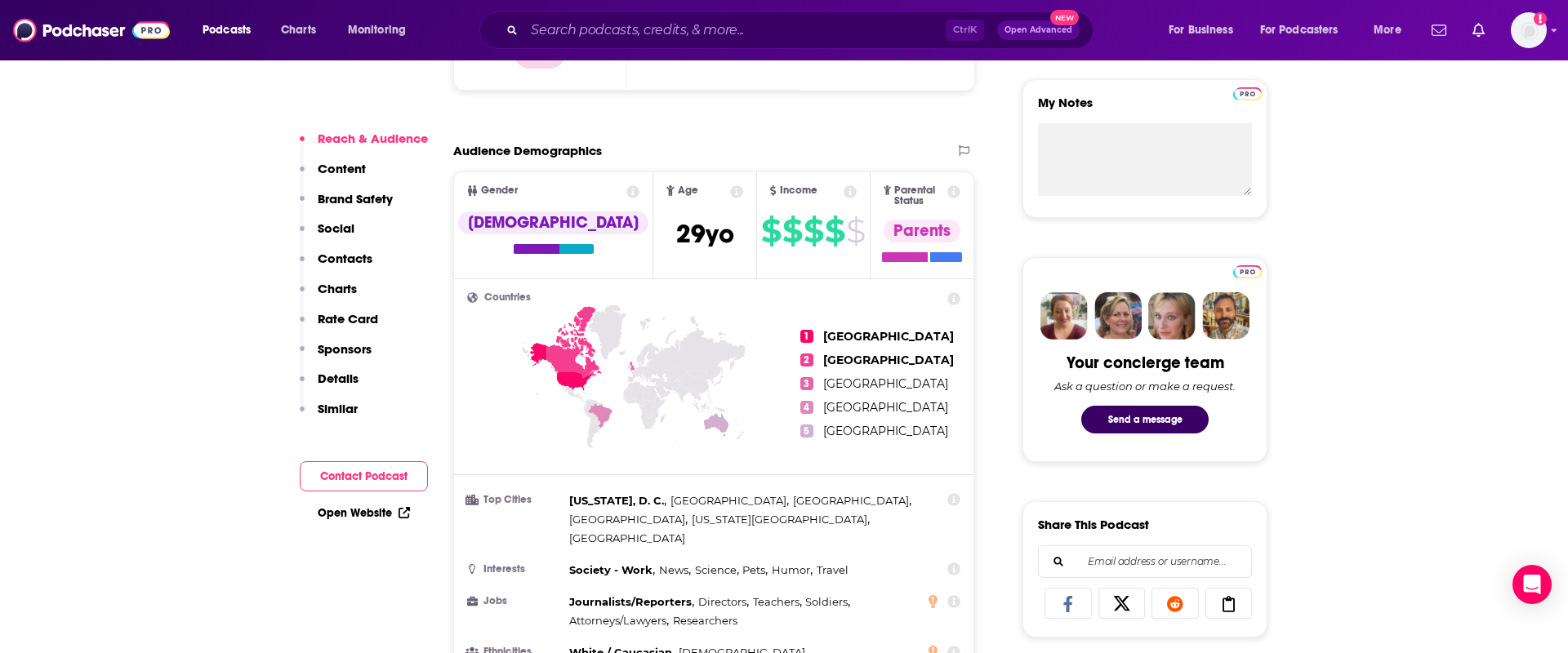
click at [346, 475] on button "Contact Podcast" at bounding box center [363, 476] width 128 height 31
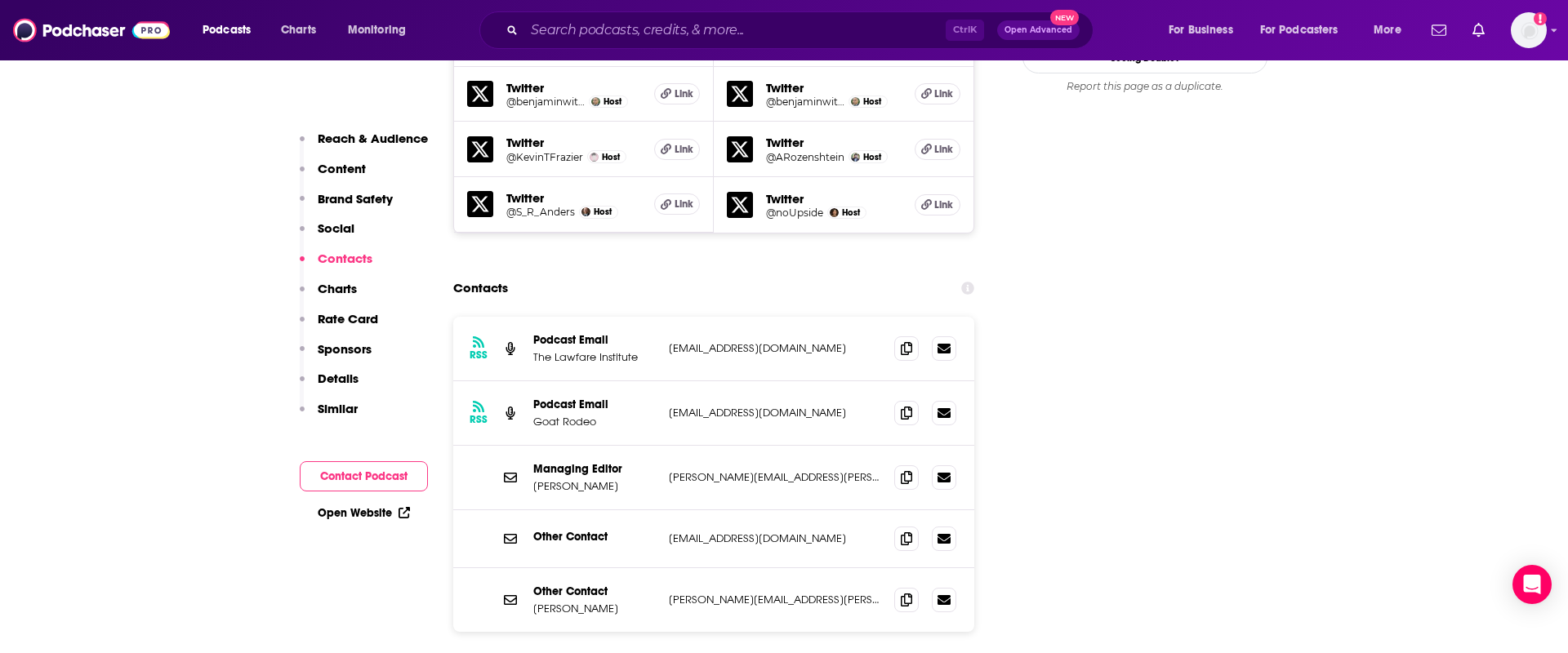
scroll to position [2266, 0]
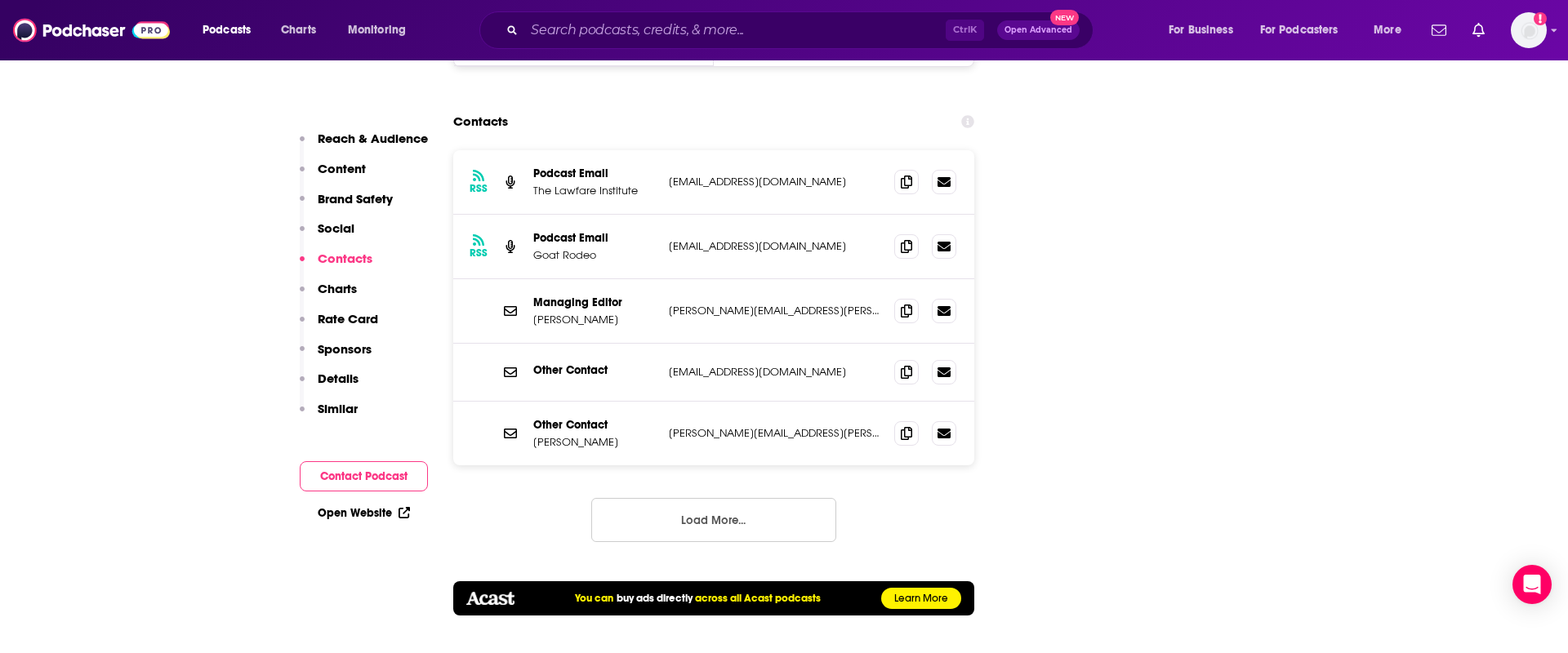
click at [738, 497] on button "Load More..." at bounding box center [714, 520] width 245 height 44
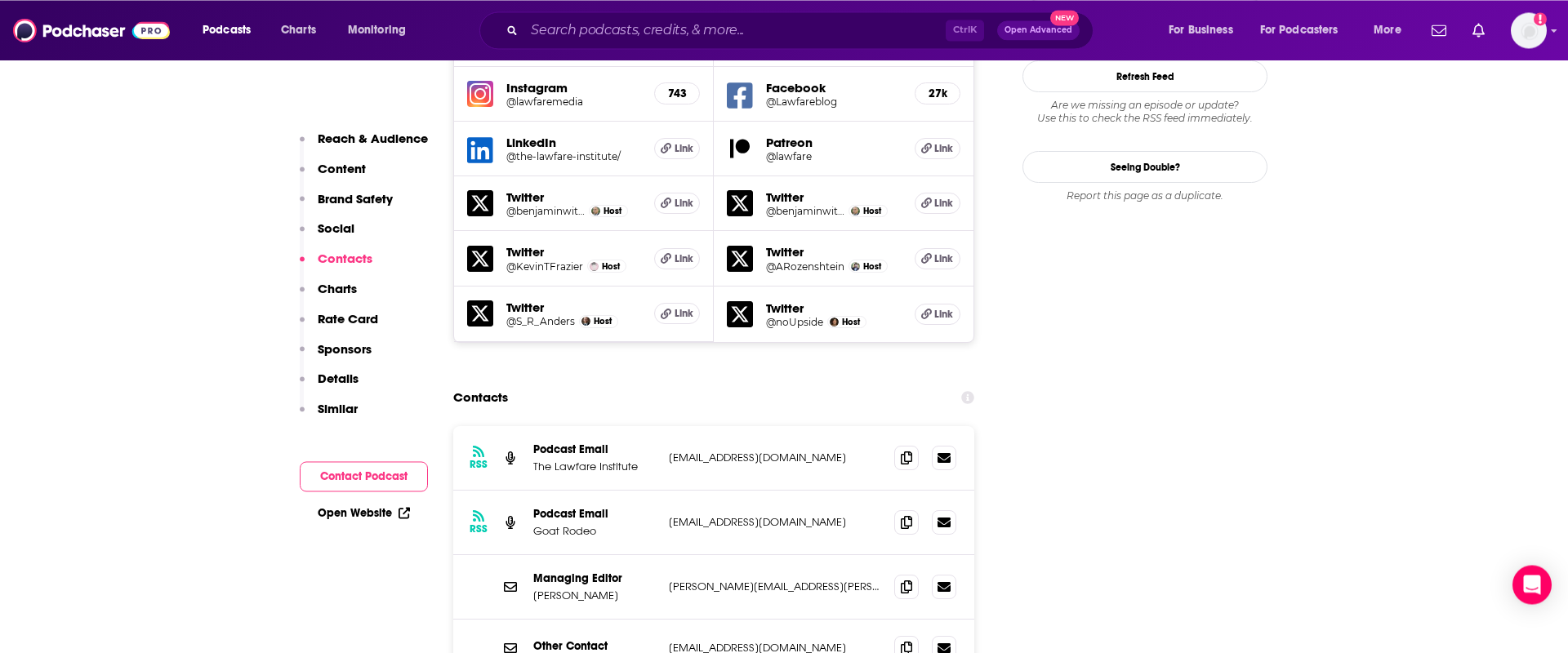
scroll to position [2081, 0]
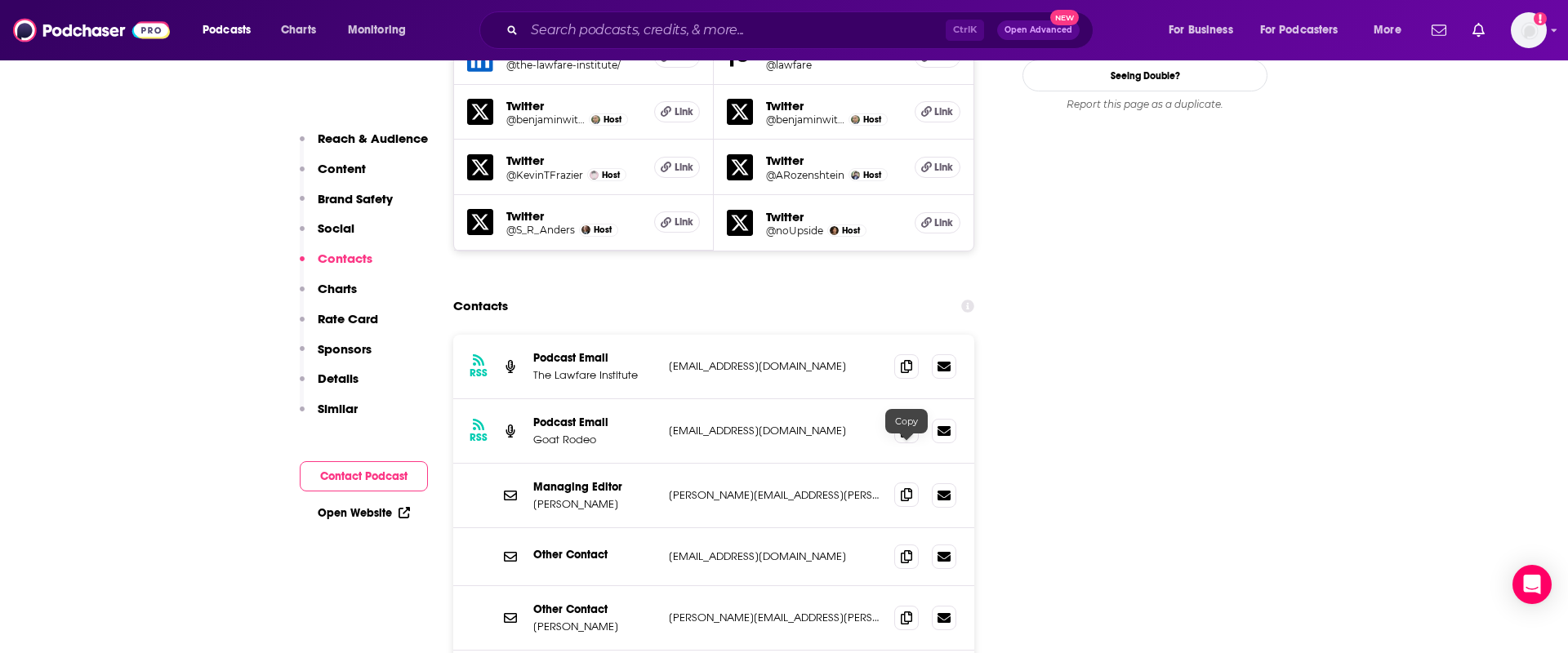
click at [903, 488] on icon at bounding box center [906, 495] width 11 height 13
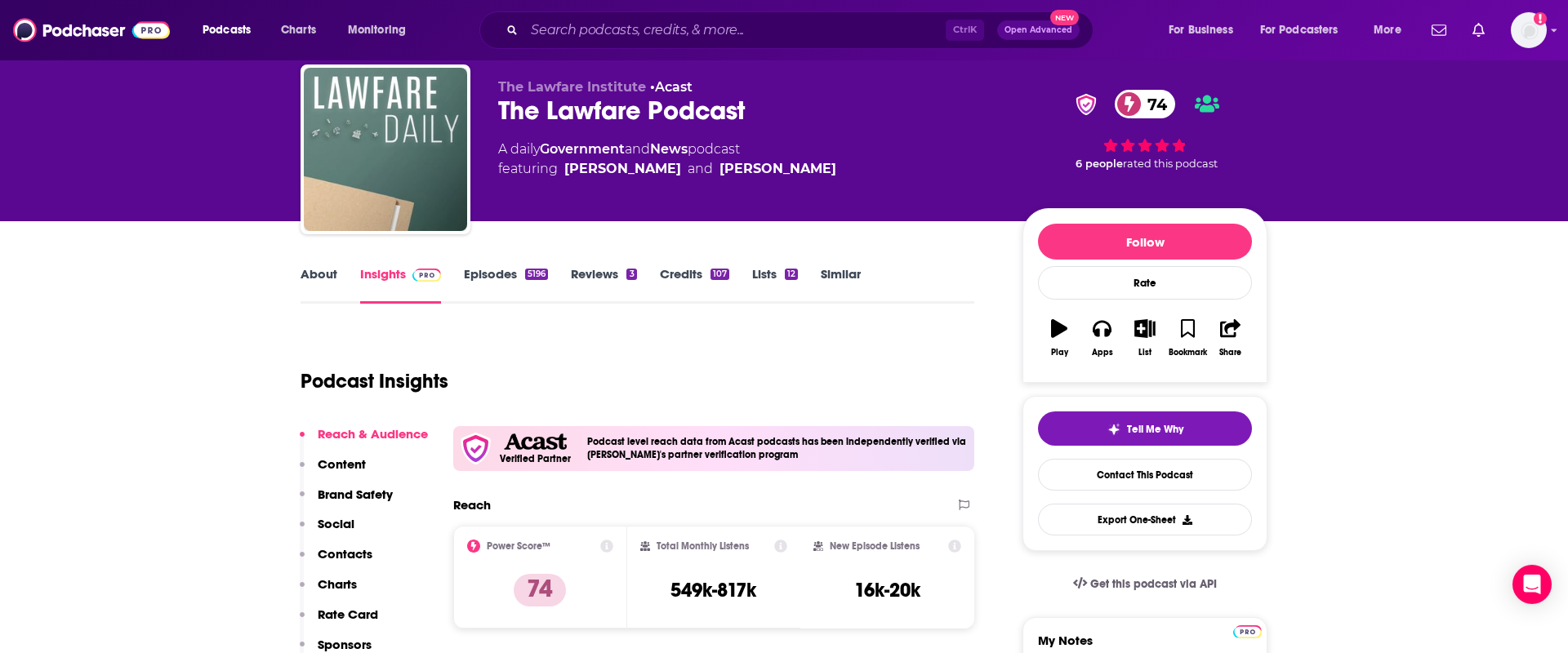
scroll to position [0, 0]
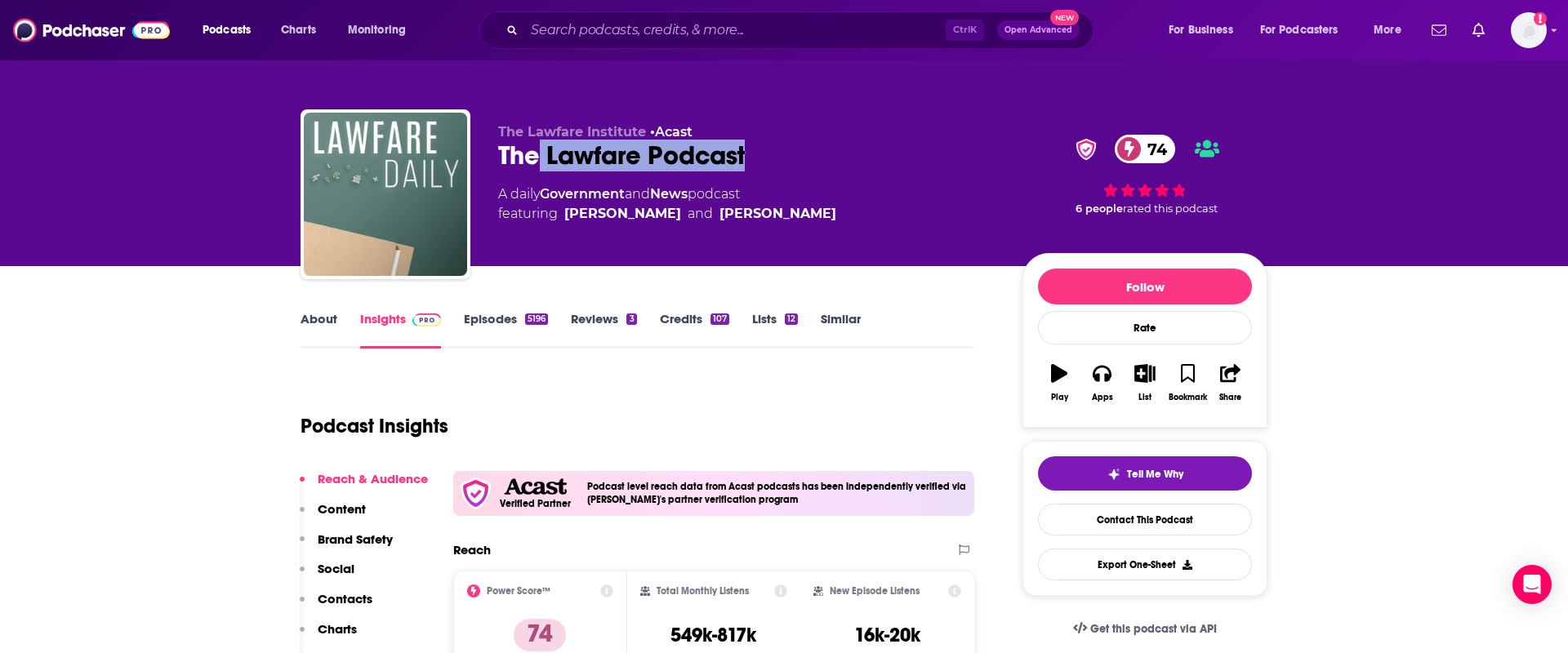
drag, startPoint x: 798, startPoint y: 158, endPoint x: 539, endPoint y: 149, distance: 259.2
click at [539, 149] on div "The Lawfare Podcast 74" at bounding box center [746, 156] width 498 height 31
copy h2 "Lawfare Podcast"
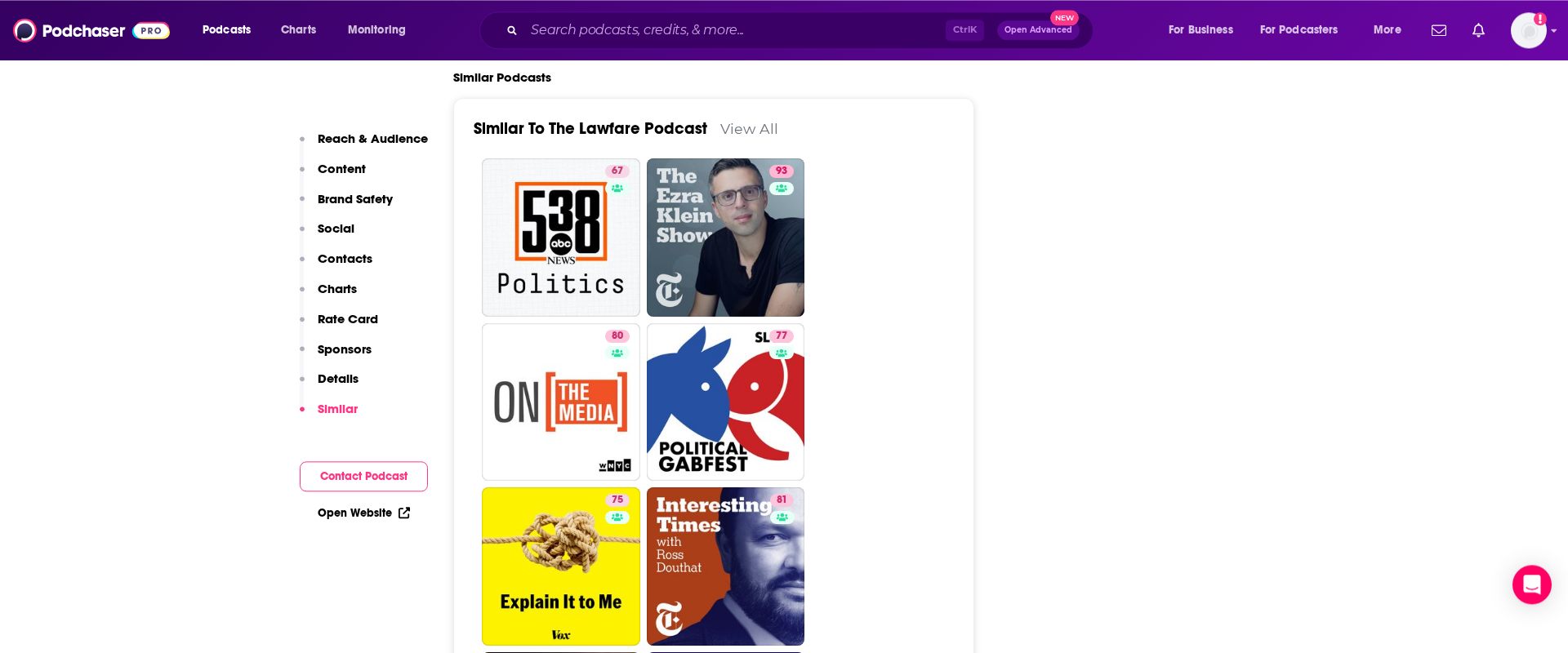
scroll to position [4744, 0]
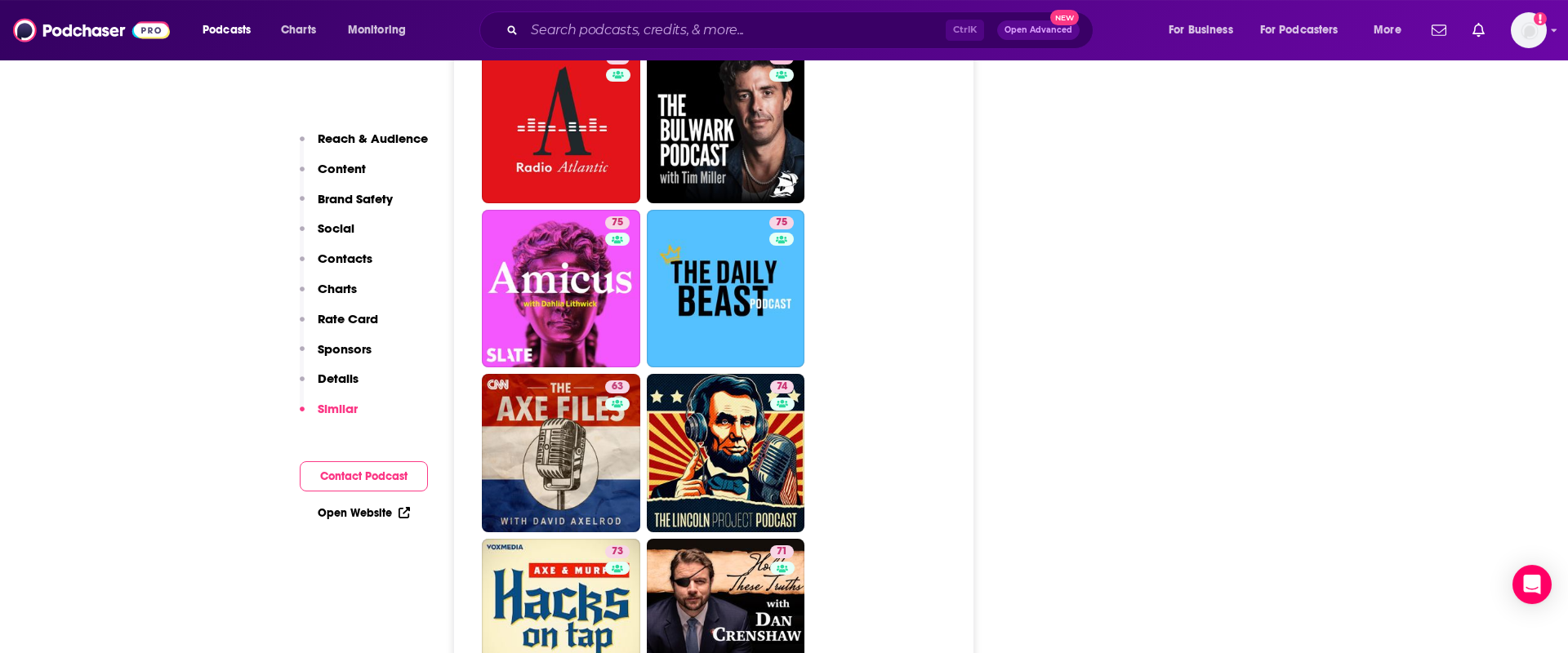
scroll to position [6160, 0]
